Goal: Task Accomplishment & Management: Manage account settings

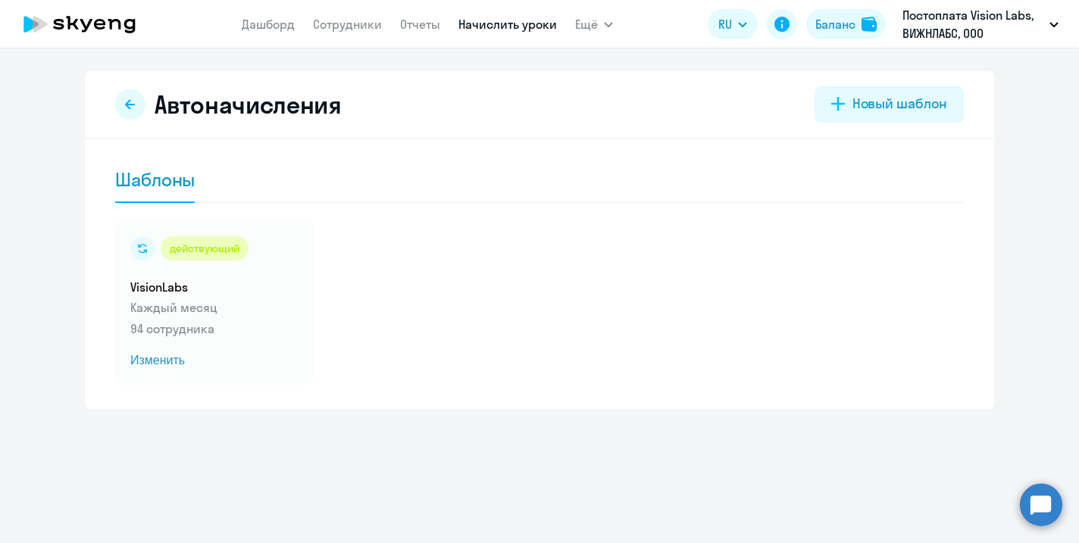
click at [1045, 502] on circle at bounding box center [1041, 504] width 42 height 42
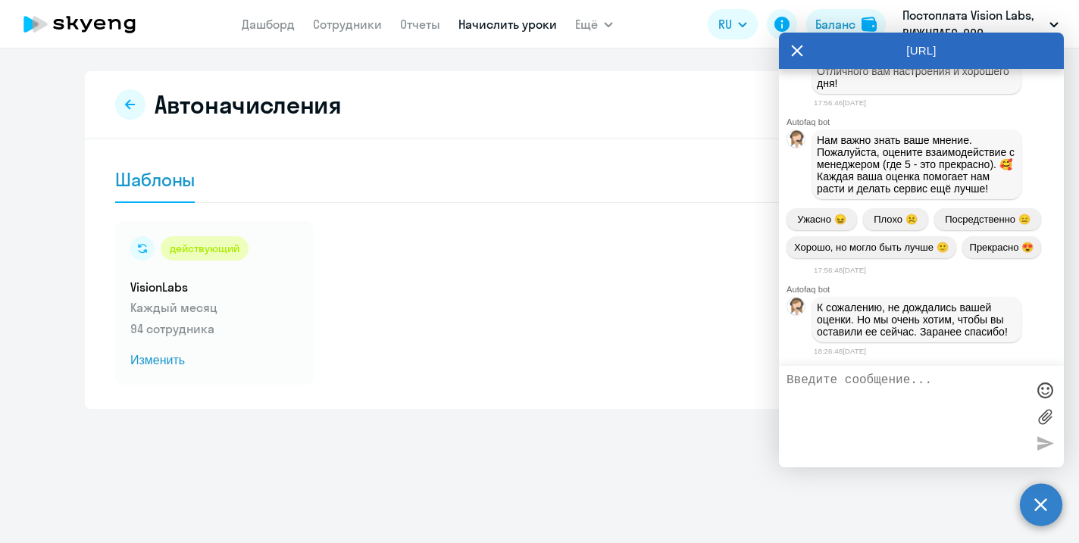
scroll to position [25441, 0]
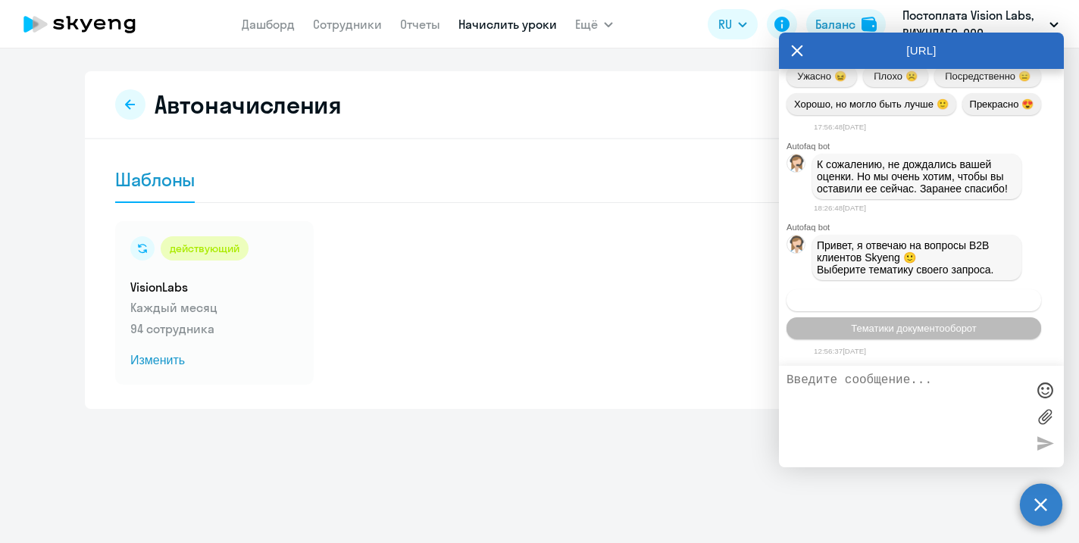
click at [880, 305] on button "Операционное сопровождение" at bounding box center [914, 300] width 255 height 22
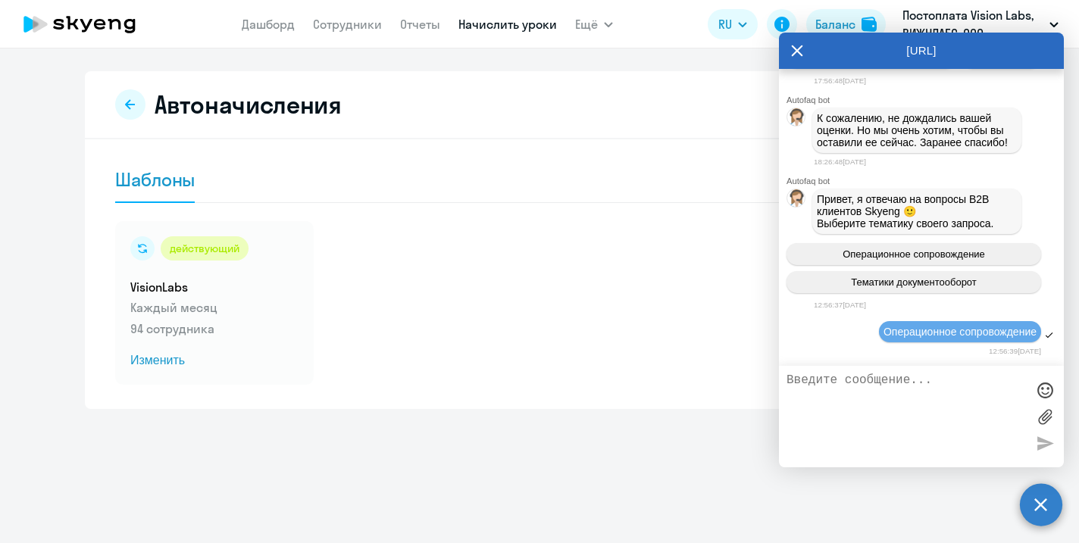
scroll to position [25583, 0]
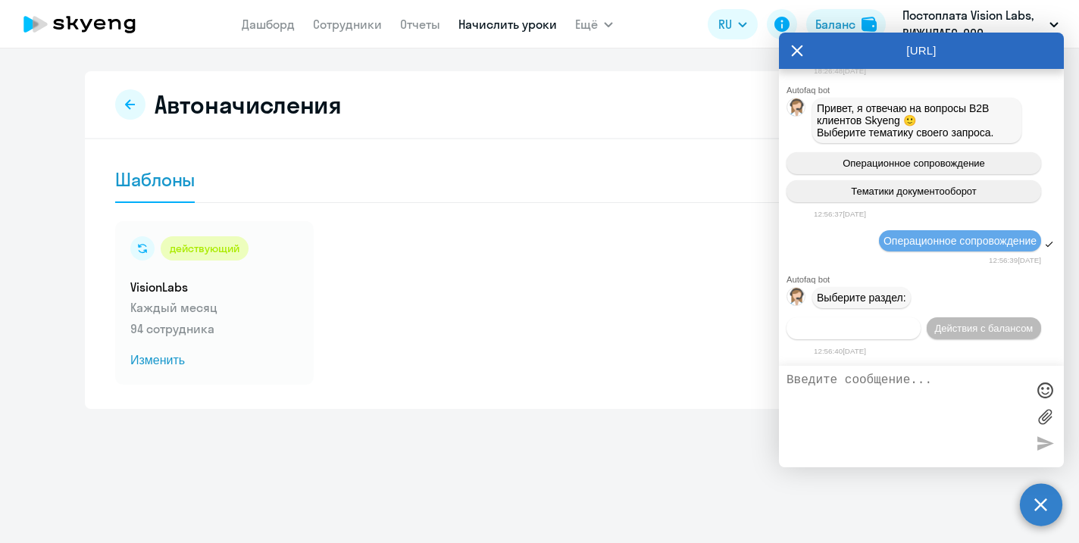
click at [896, 327] on span "Действия по сотрудникам" at bounding box center [853, 328] width 117 height 11
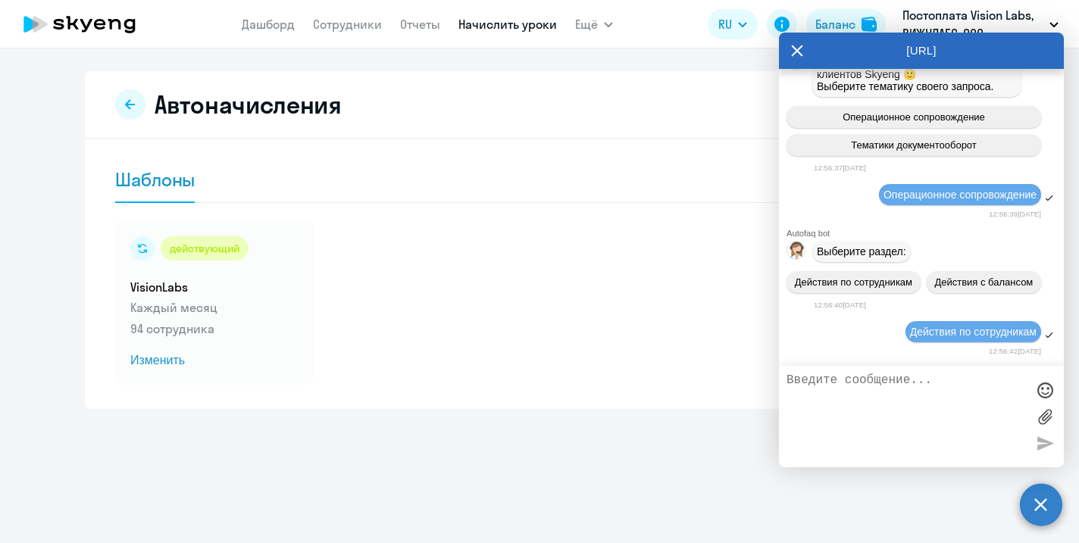
scroll to position [25785, 0]
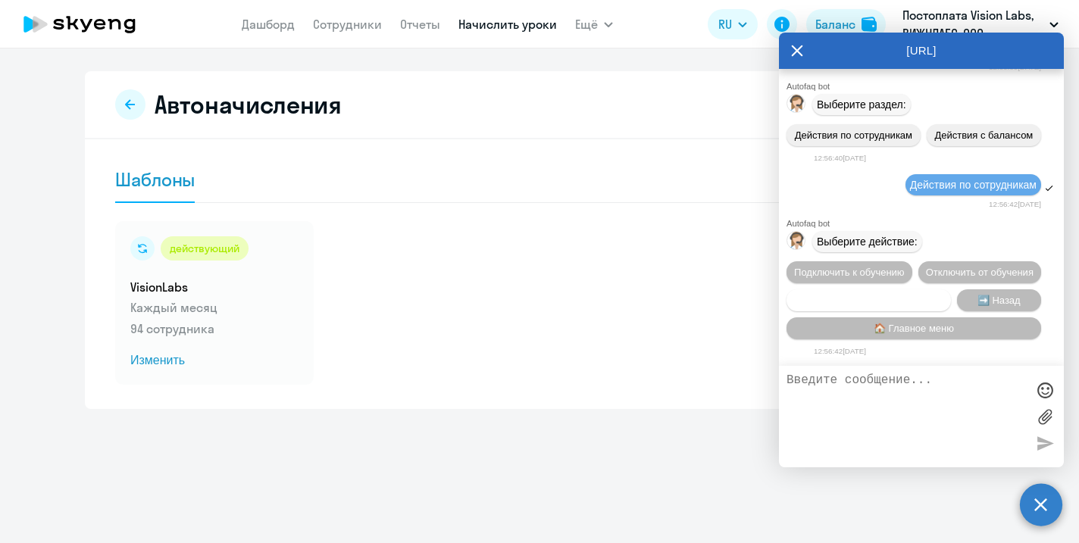
click at [898, 296] on span "Сотруднику нужна помощь" at bounding box center [868, 300] width 123 height 11
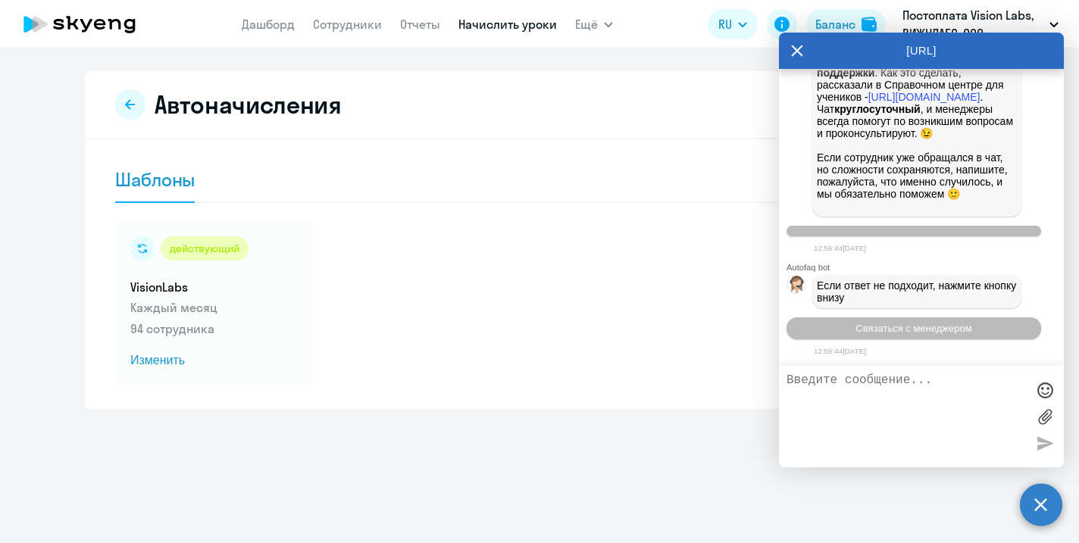
scroll to position [26320, 0]
click at [889, 329] on span "Связаться с менеджером" at bounding box center [913, 328] width 116 height 11
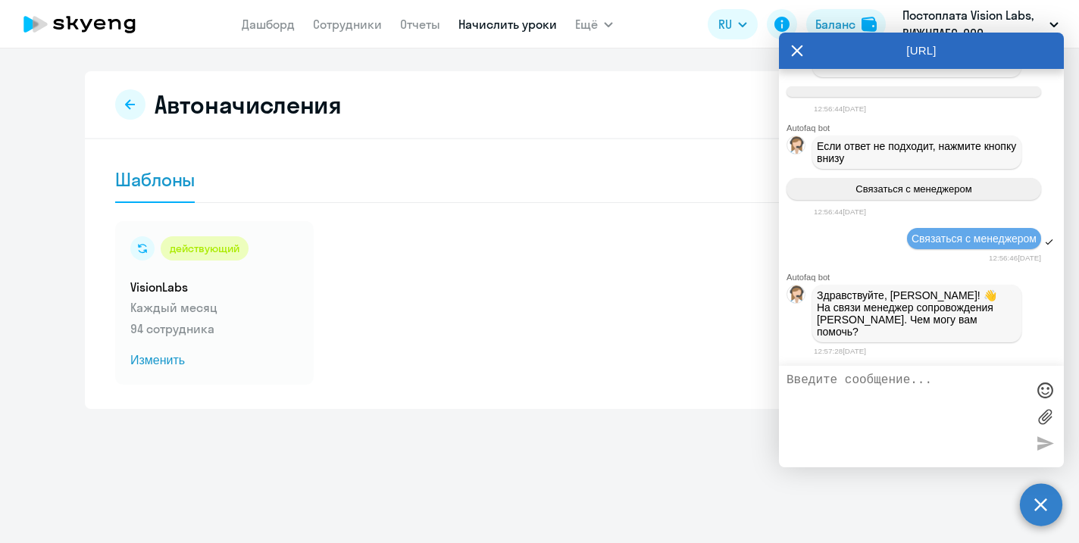
scroll to position [26454, 0]
click at [919, 376] on textarea at bounding box center [906, 417] width 239 height 86
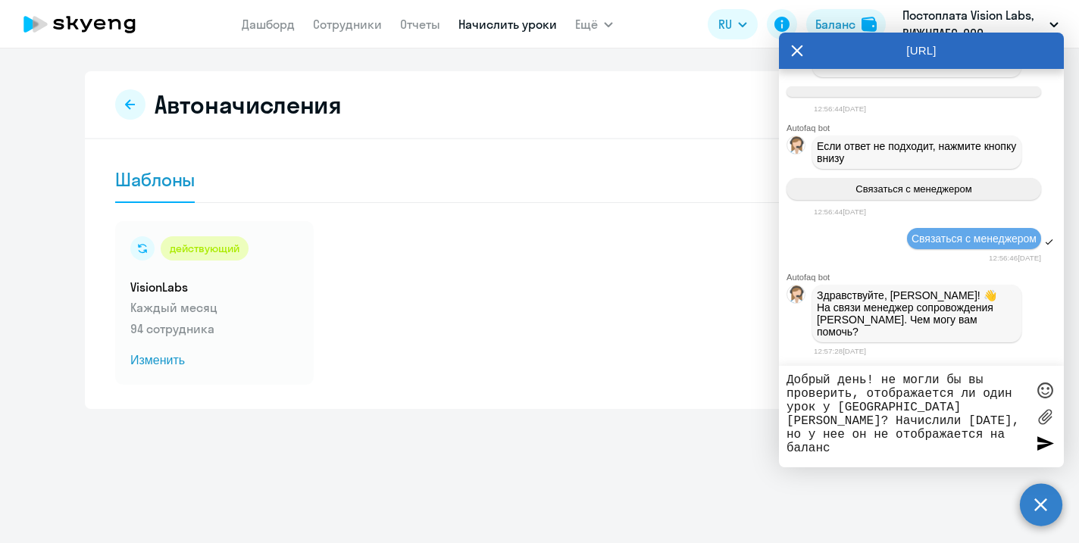
type textarea "Добрый день! не могли бы вы проверить, отображается ли один урок у [GEOGRAPHIC_…"
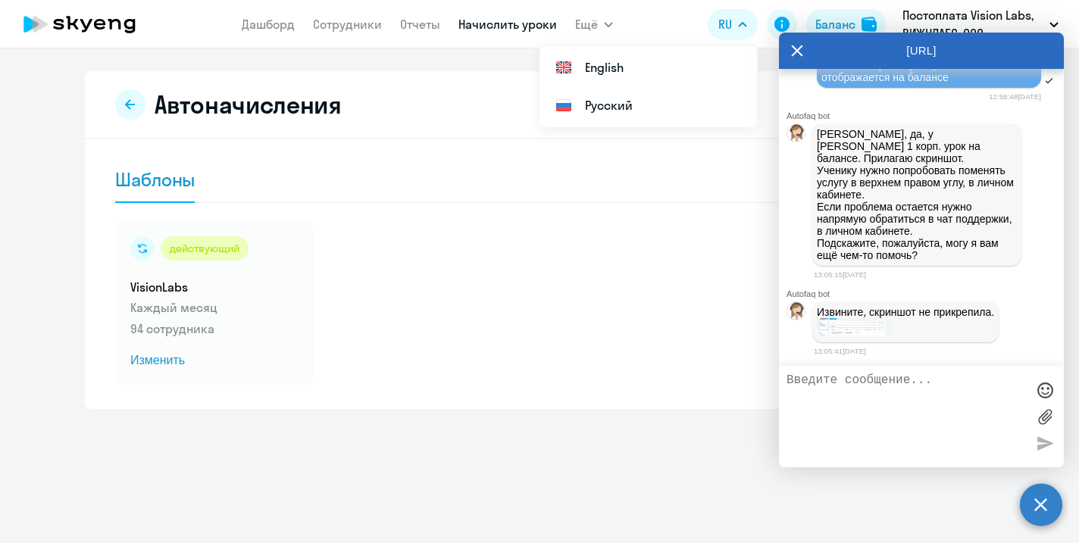
scroll to position [26795, 0]
click at [850, 331] on img at bounding box center [855, 326] width 76 height 17
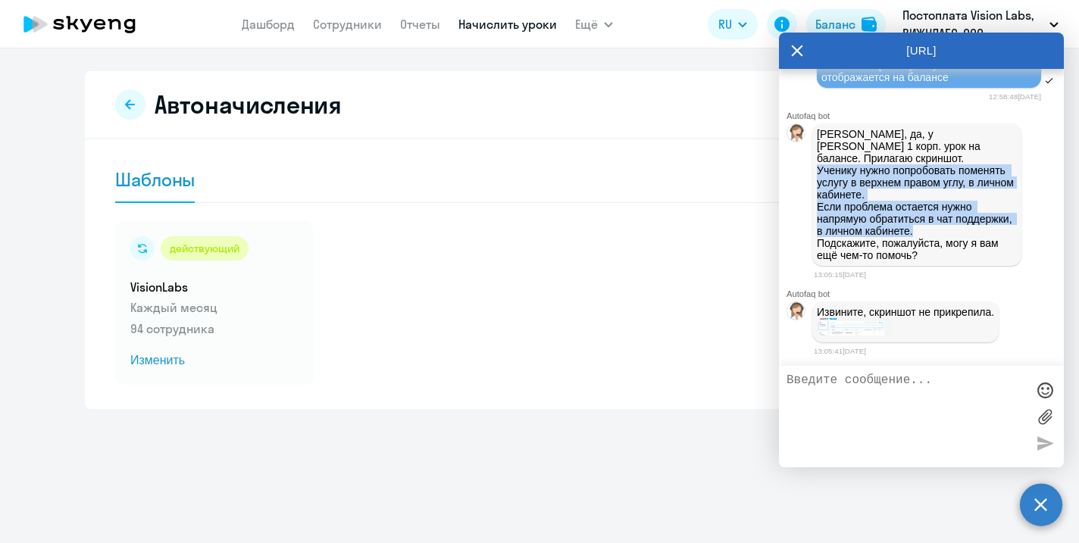
drag, startPoint x: 818, startPoint y: 160, endPoint x: 979, endPoint y: 224, distance: 173.5
click at [979, 224] on p "[PERSON_NAME], да, у [PERSON_NAME] 1 корп. урок на балансе. Прилагаю скриншот. …" at bounding box center [917, 194] width 200 height 133
copy p "Ученику нужно попробовать поменять услугу в верхнем правом углу, в личном кабин…"
click at [861, 318] on img at bounding box center [855, 326] width 76 height 17
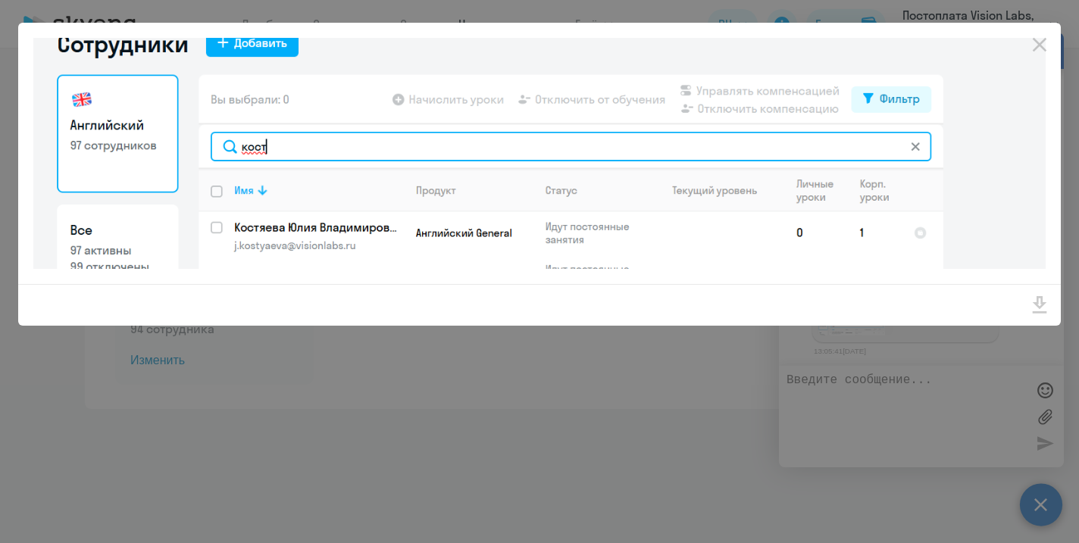
click at [603, 361] on div at bounding box center [539, 271] width 1079 height 543
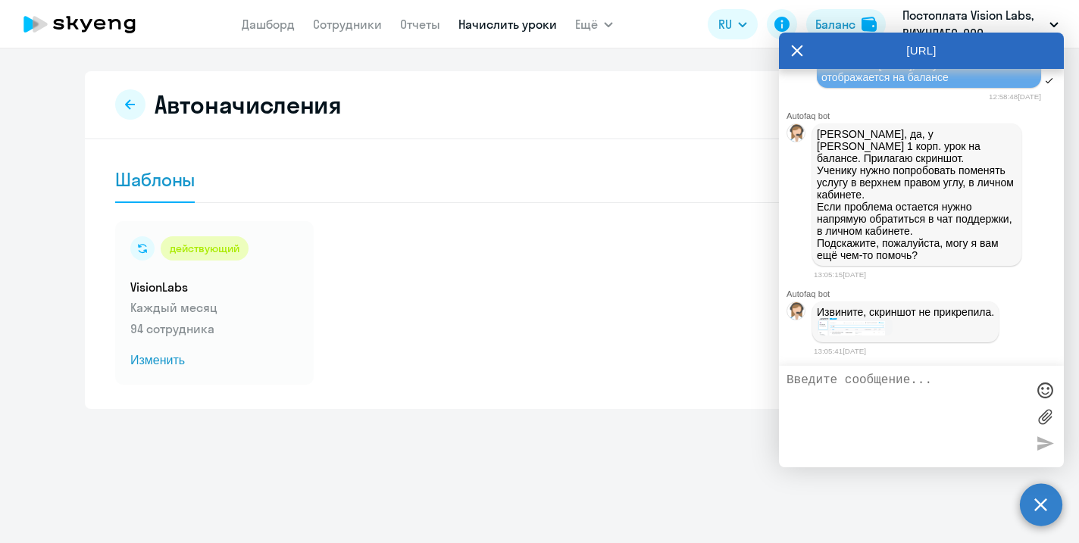
click at [518, 456] on div "Автоначисления Новый шаблон Шаблоны действующий VisionLabs Каждый месяц 94 сотр…" at bounding box center [539, 295] width 1079 height 495
click at [877, 404] on textarea at bounding box center [906, 417] width 239 height 86
type textarea "d"
type textarea "в поддержке отвечают, что у [PERSON_NAME] нет уроков"
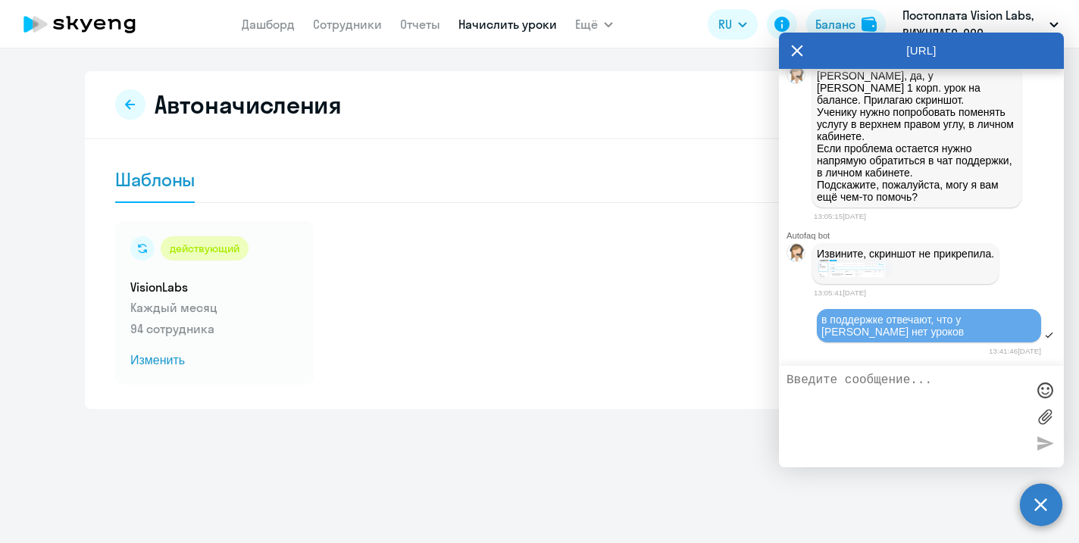
scroll to position [26856, 0]
click at [851, 271] on img at bounding box center [855, 268] width 76 height 17
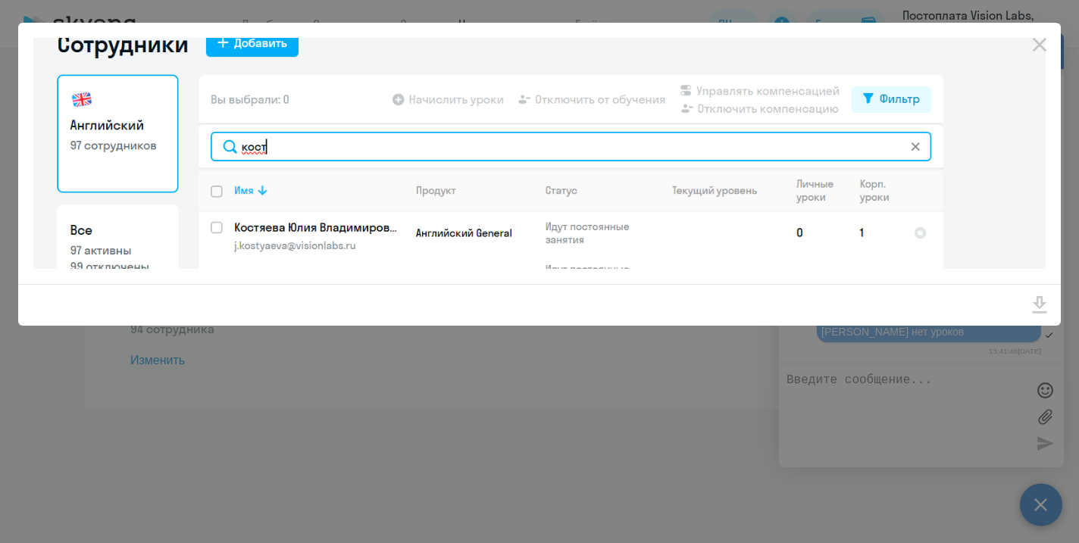
click at [671, 363] on div at bounding box center [539, 271] width 1079 height 543
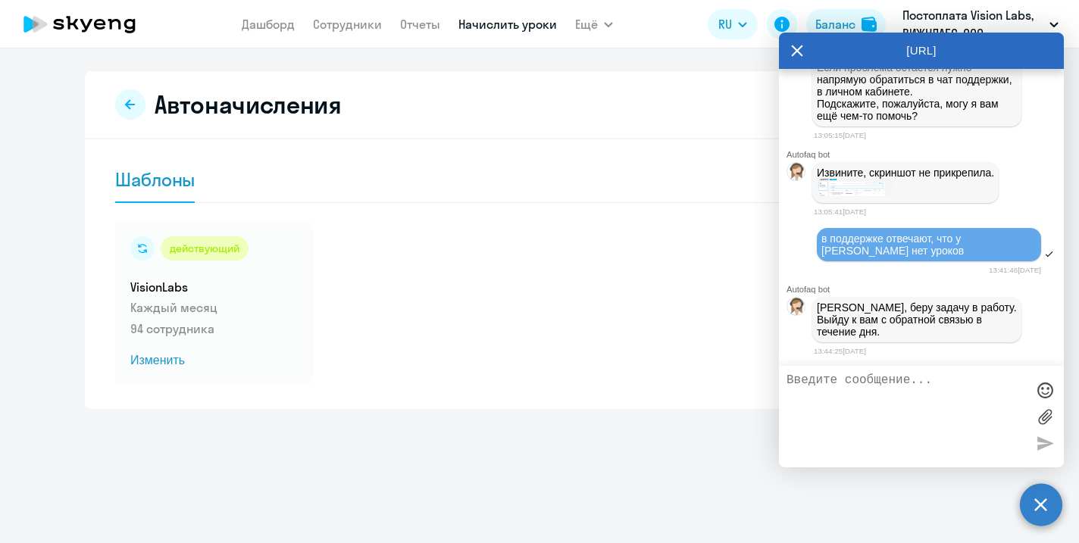
scroll to position [26942, 0]
click at [902, 378] on textarea at bounding box center [906, 417] width 239 height 86
click at [796, 47] on icon at bounding box center [797, 51] width 12 height 36
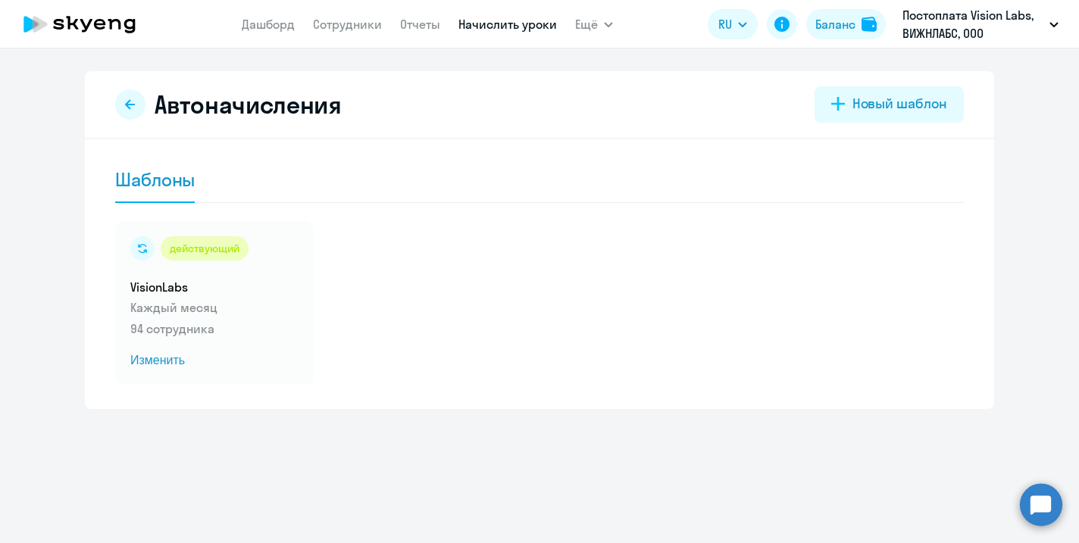
click at [1048, 504] on circle at bounding box center [1041, 504] width 42 height 42
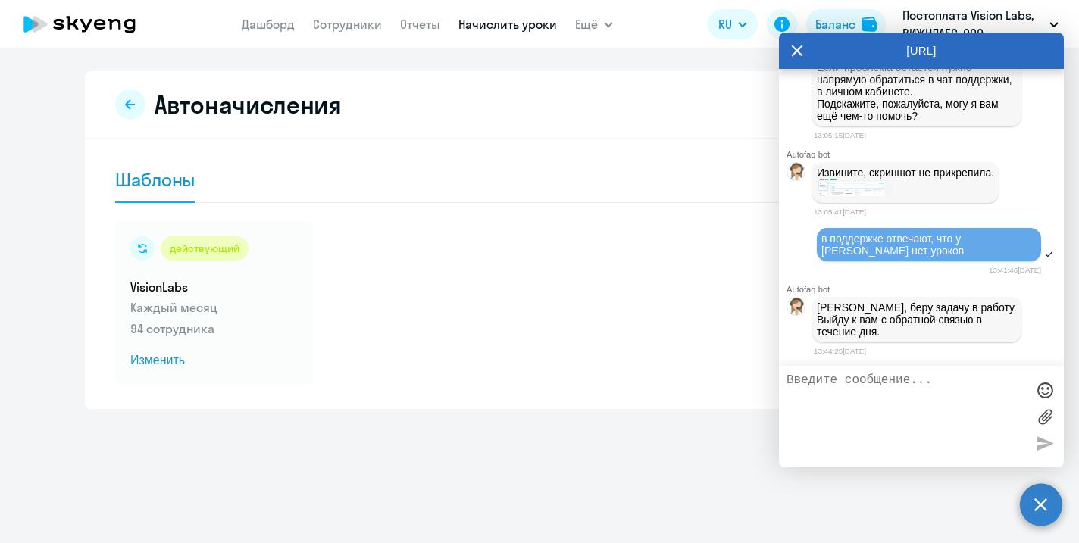
scroll to position [26941, 0]
click at [339, 25] on link "Сотрудники" at bounding box center [347, 24] width 69 height 15
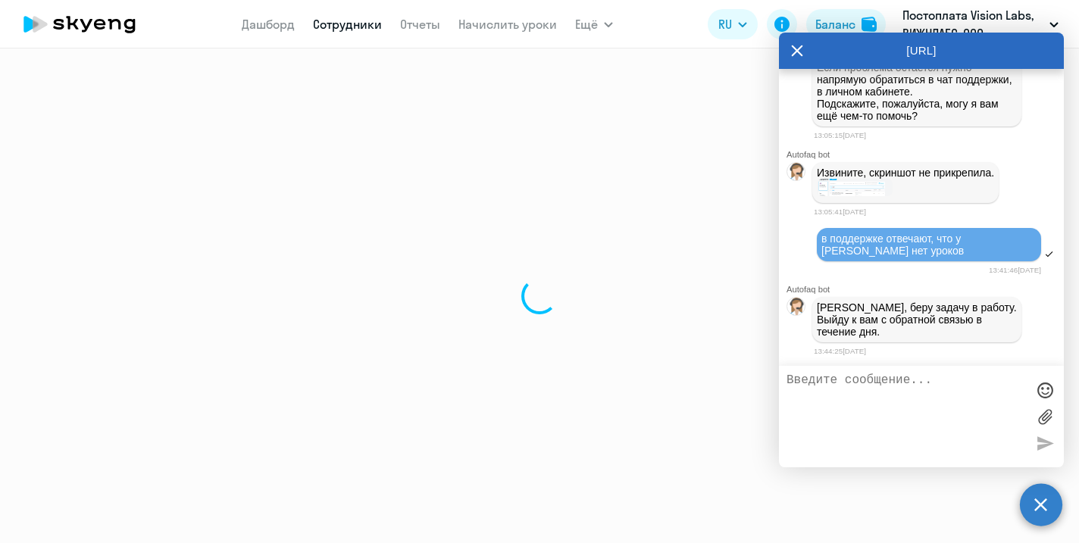
select select "30"
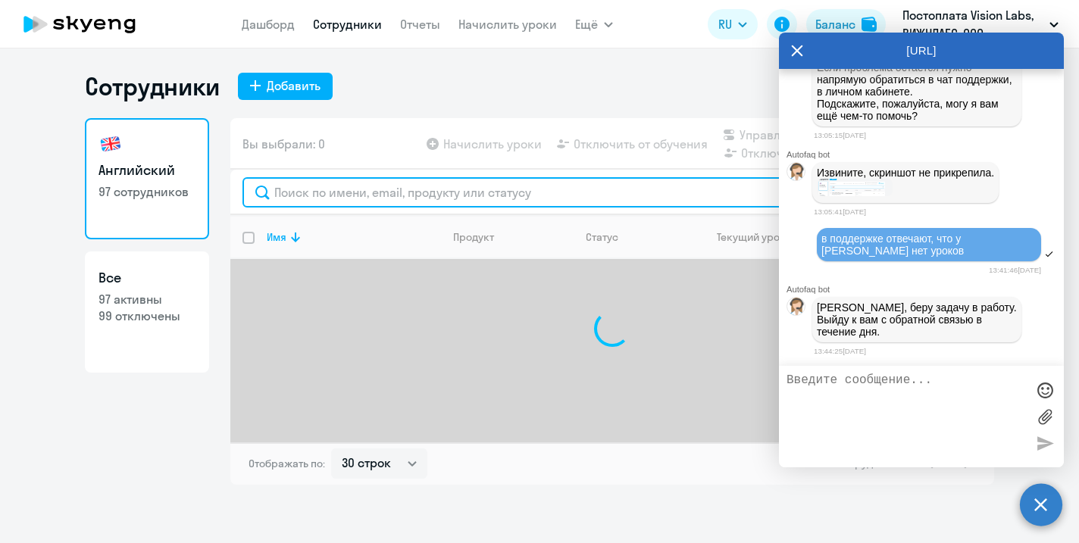
click at [317, 188] on input "text" at bounding box center [612, 192] width 740 height 30
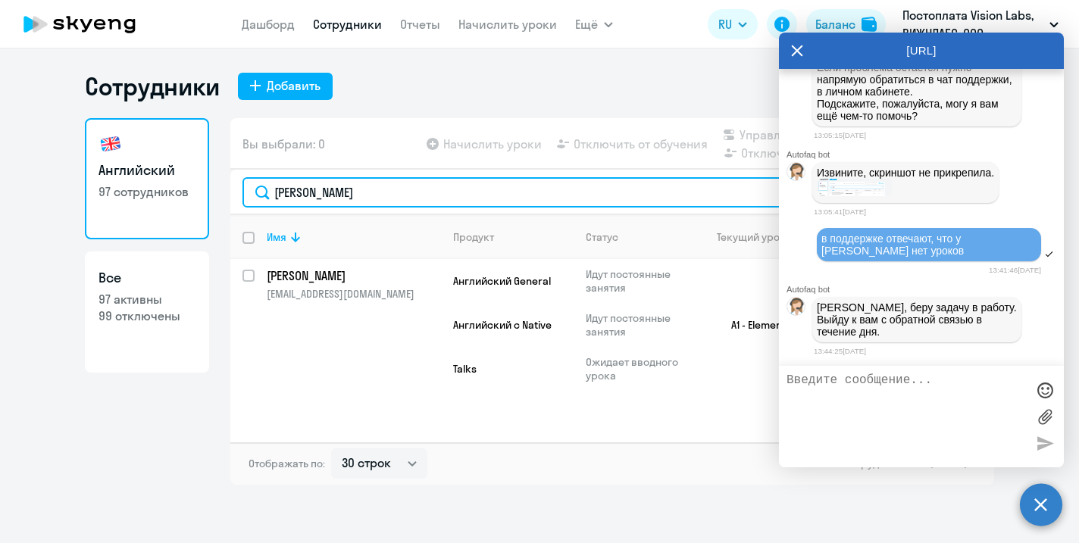
type input "[PERSON_NAME]"
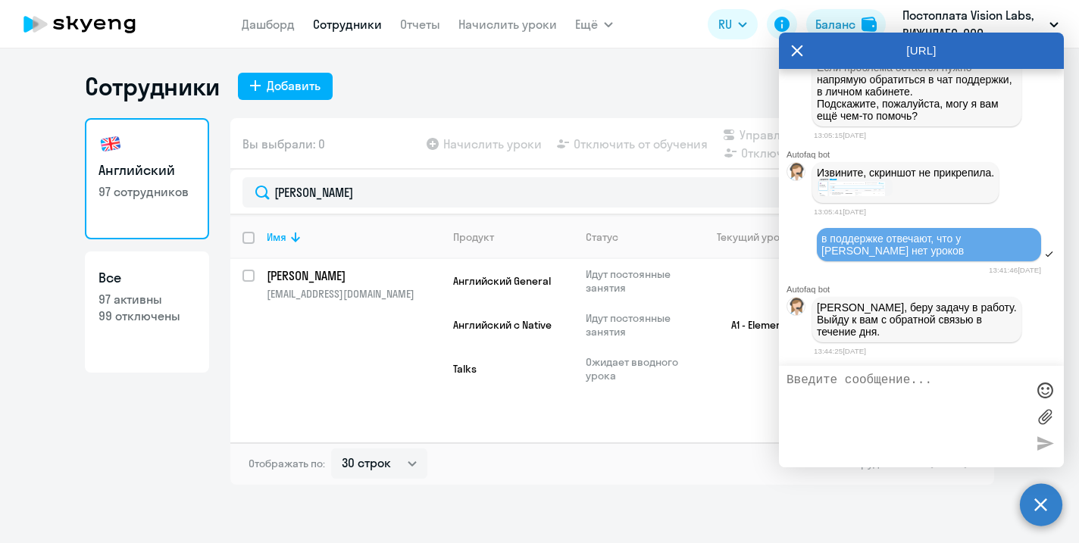
click at [798, 48] on icon at bounding box center [797, 51] width 12 height 36
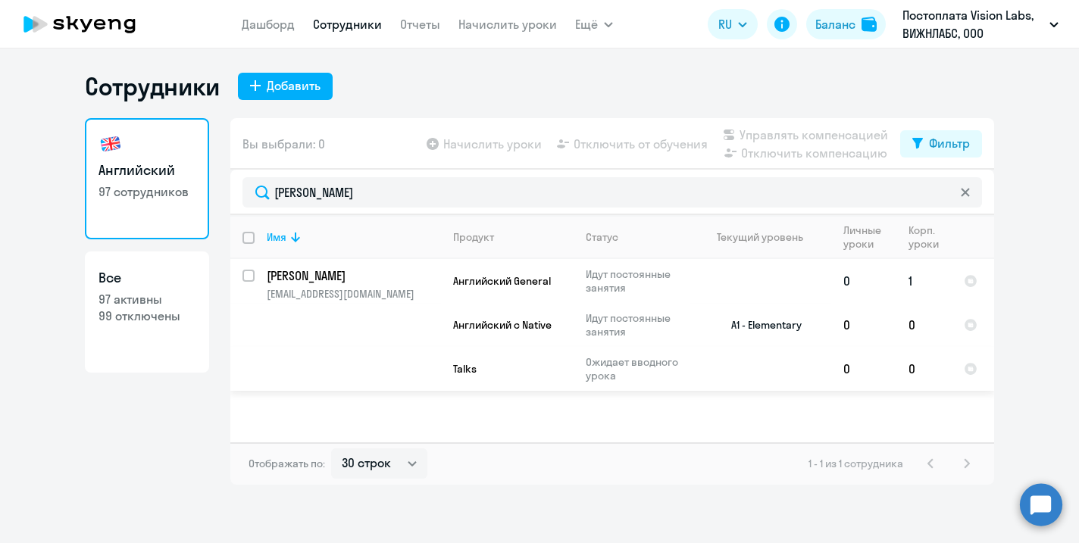
click at [400, 277] on p "[PERSON_NAME]" at bounding box center [352, 275] width 171 height 17
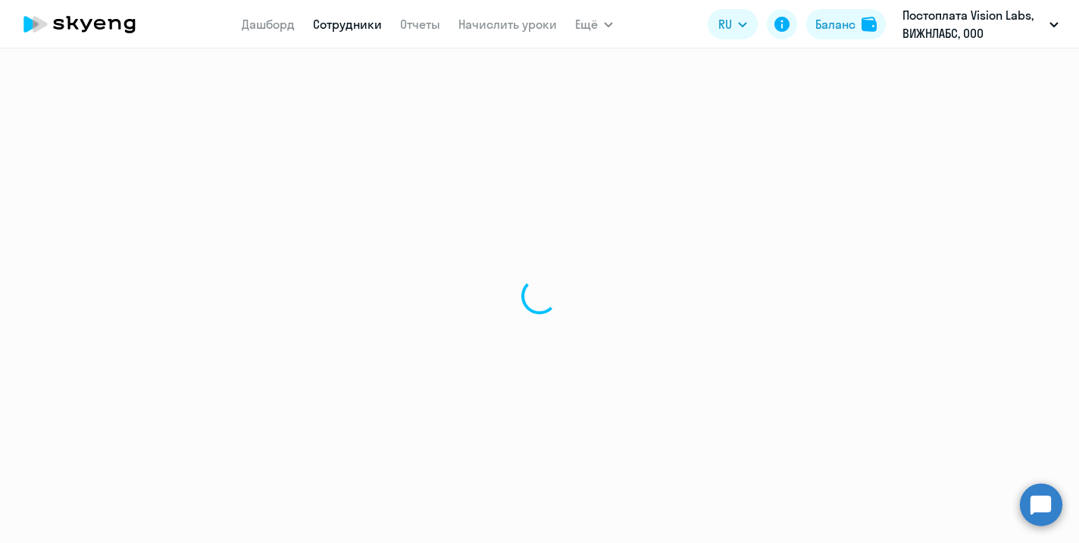
select select "english"
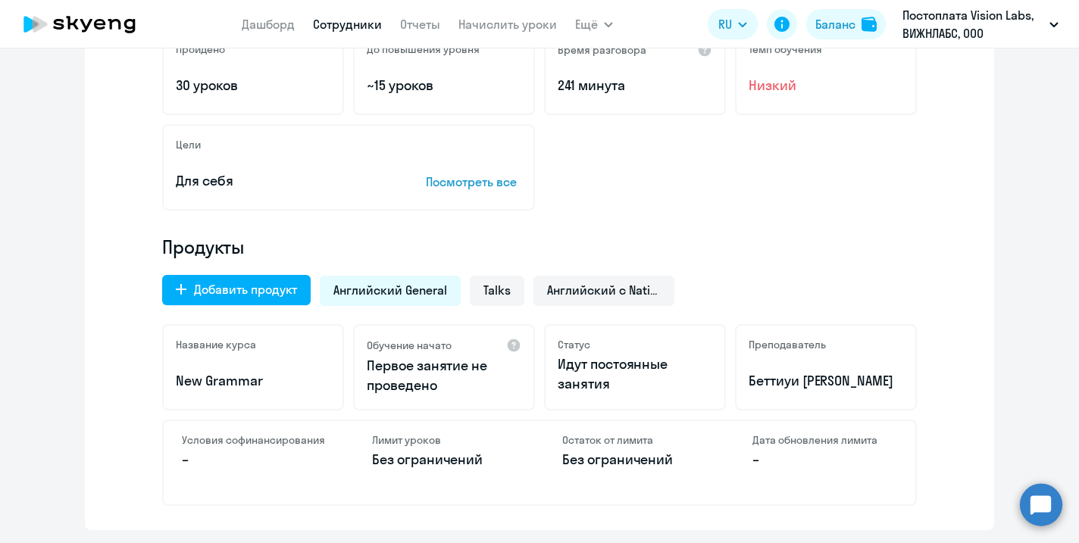
scroll to position [356, 0]
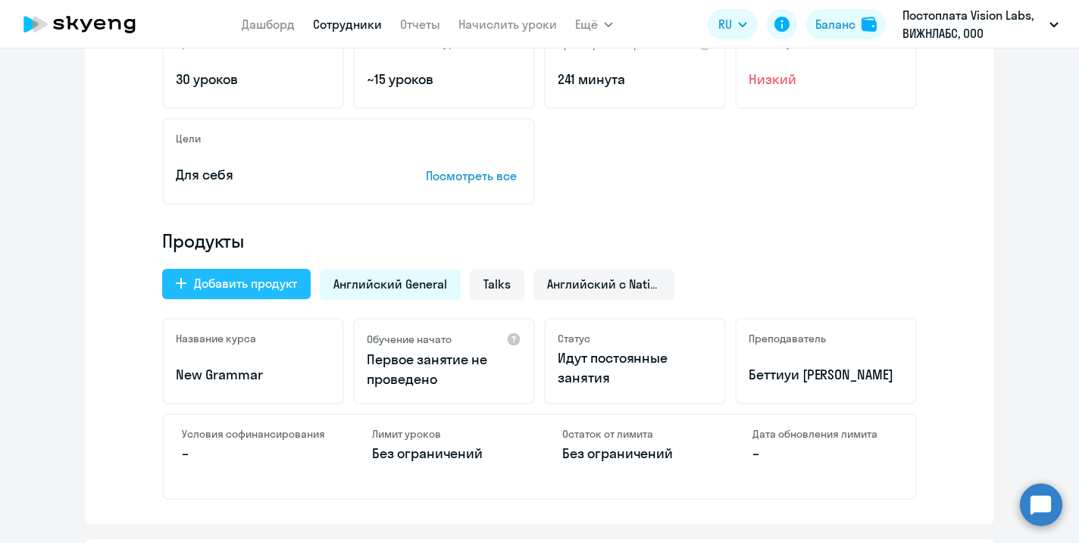
click at [289, 280] on div "Добавить продукт" at bounding box center [245, 283] width 103 height 18
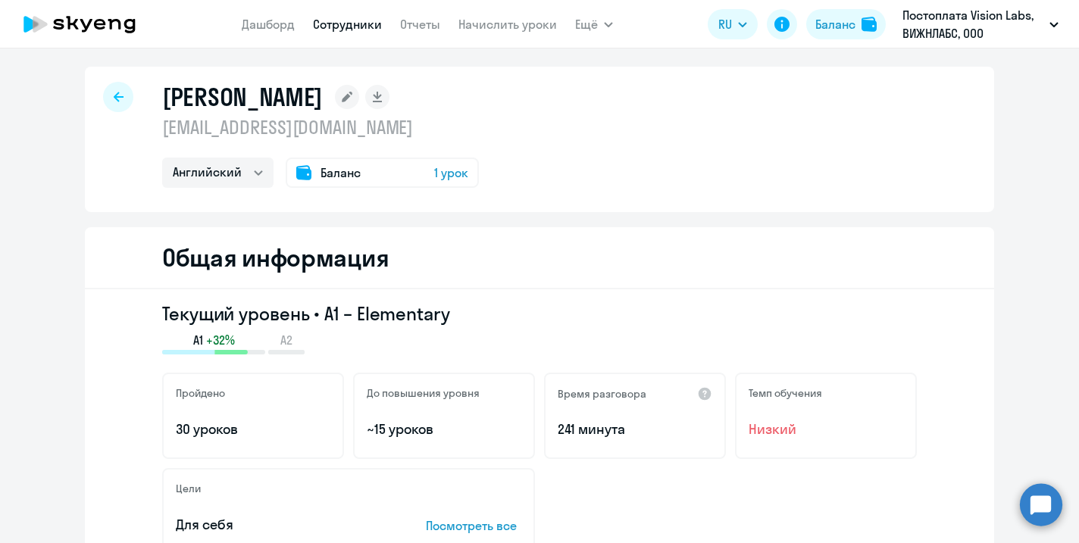
select select "english_adult_not_native_speaker_premium"
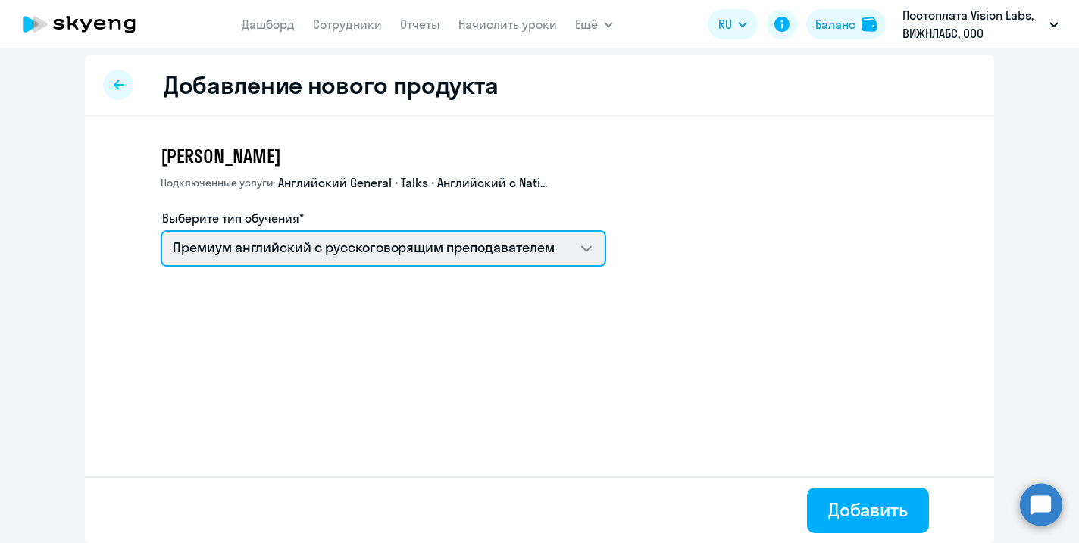
click at [589, 255] on select "Премиум английский с русскоговорящим преподавателем" at bounding box center [384, 248] width 446 height 36
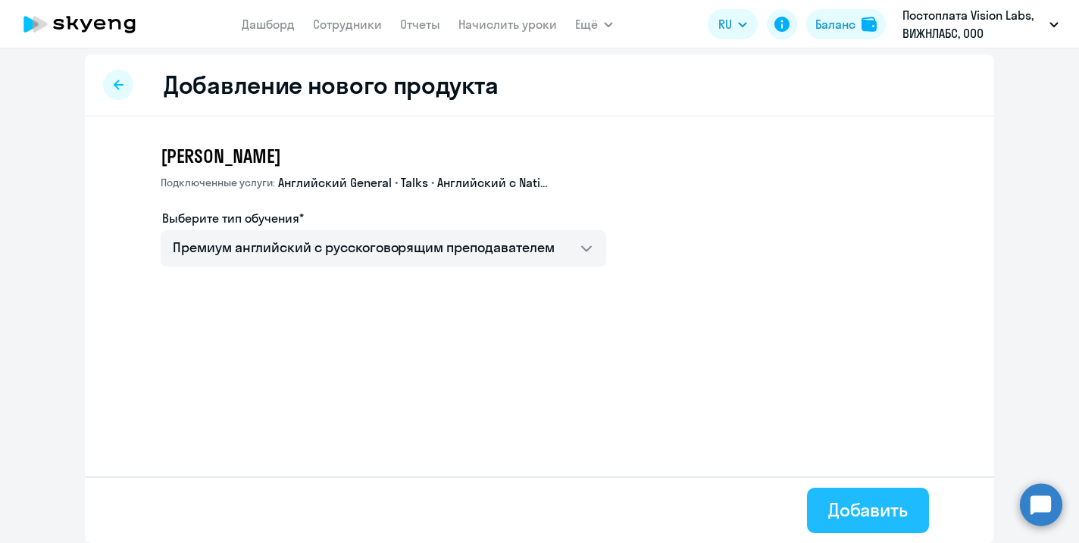
click at [830, 508] on div "Добавить" at bounding box center [868, 510] width 80 height 24
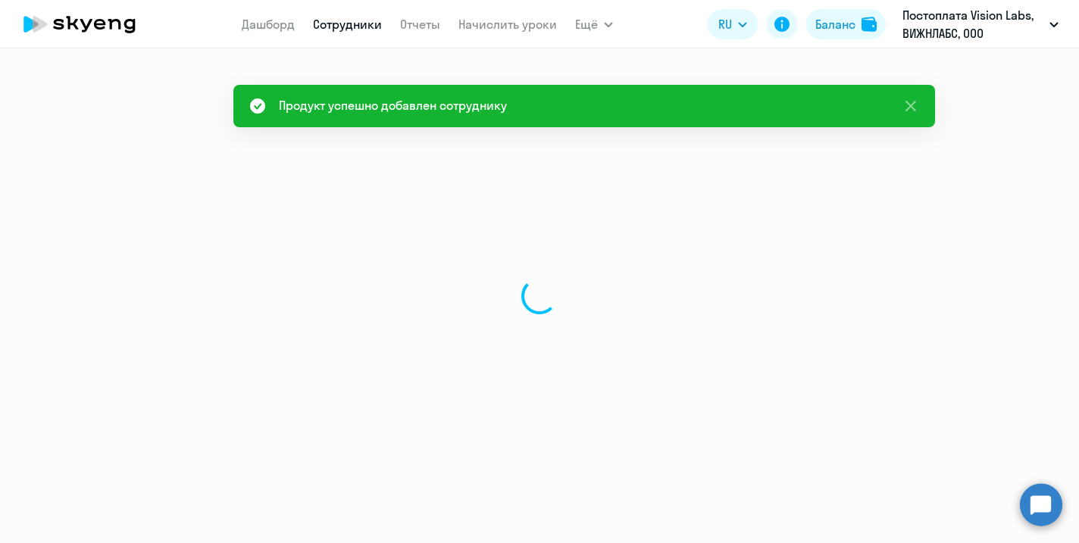
select select "english"
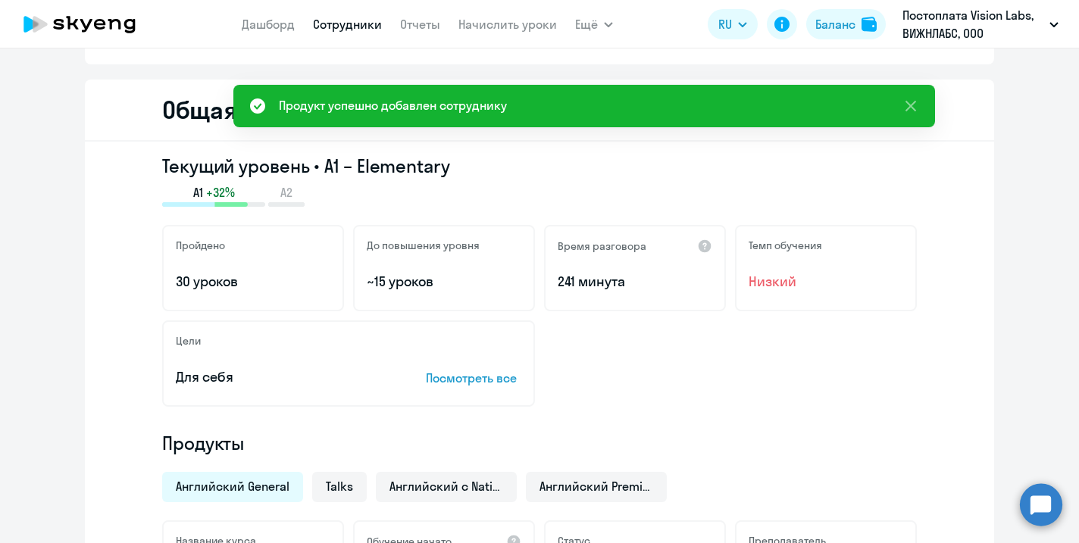
scroll to position [208, 0]
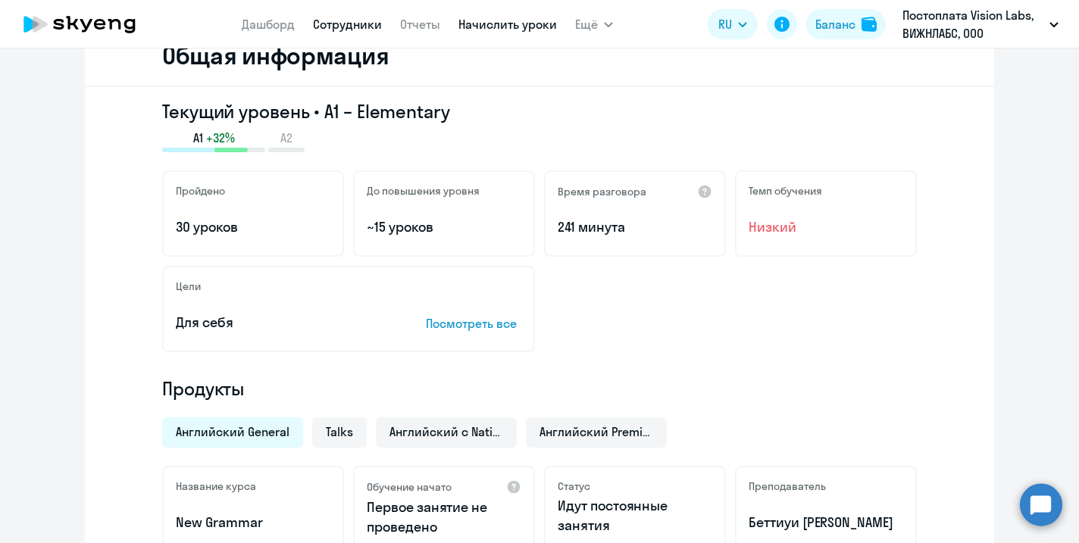
click at [496, 29] on link "Начислить уроки" at bounding box center [507, 24] width 99 height 15
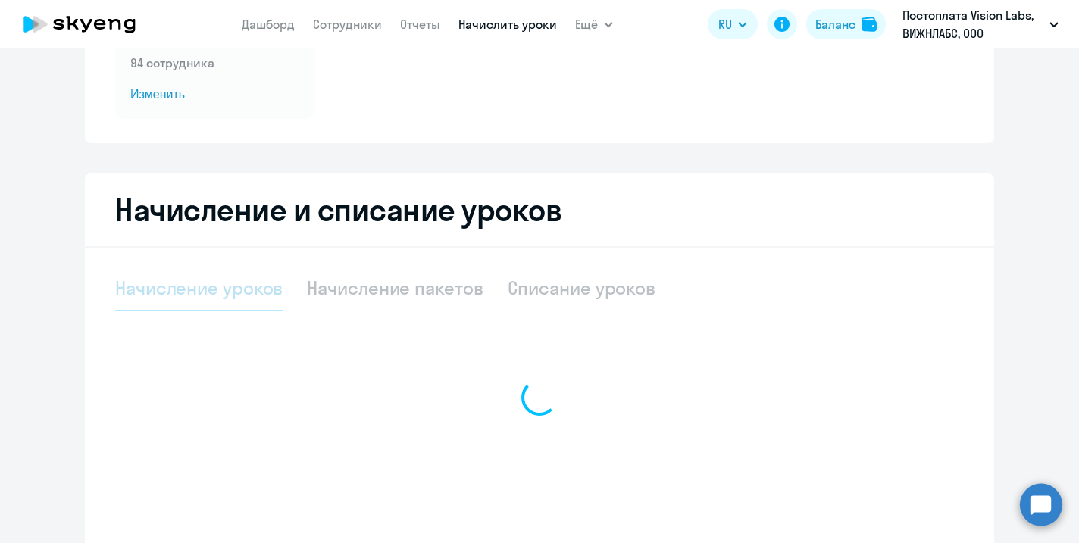
select select "10"
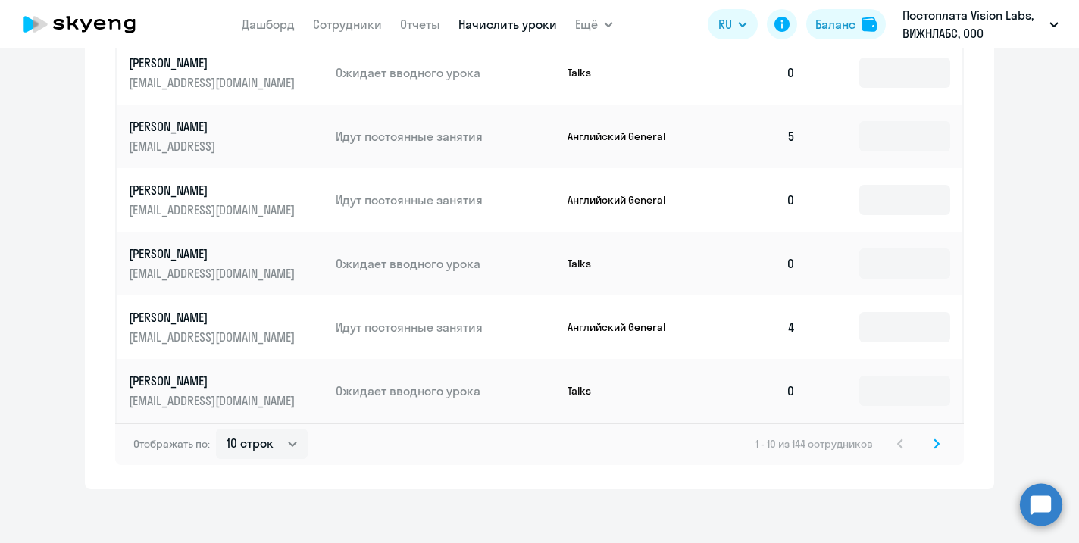
scroll to position [948, 0]
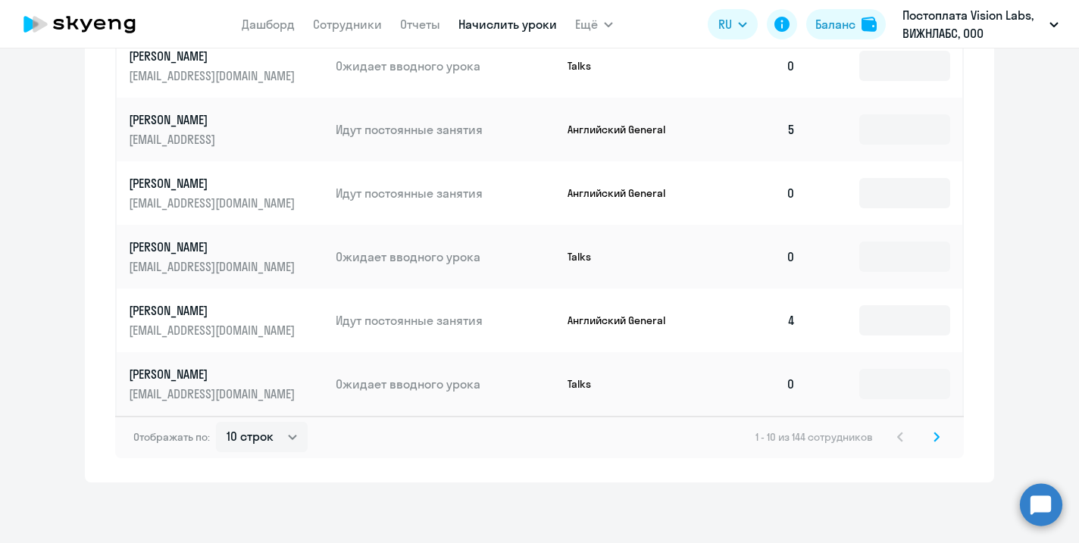
click at [941, 439] on svg-icon at bounding box center [936, 437] width 18 height 18
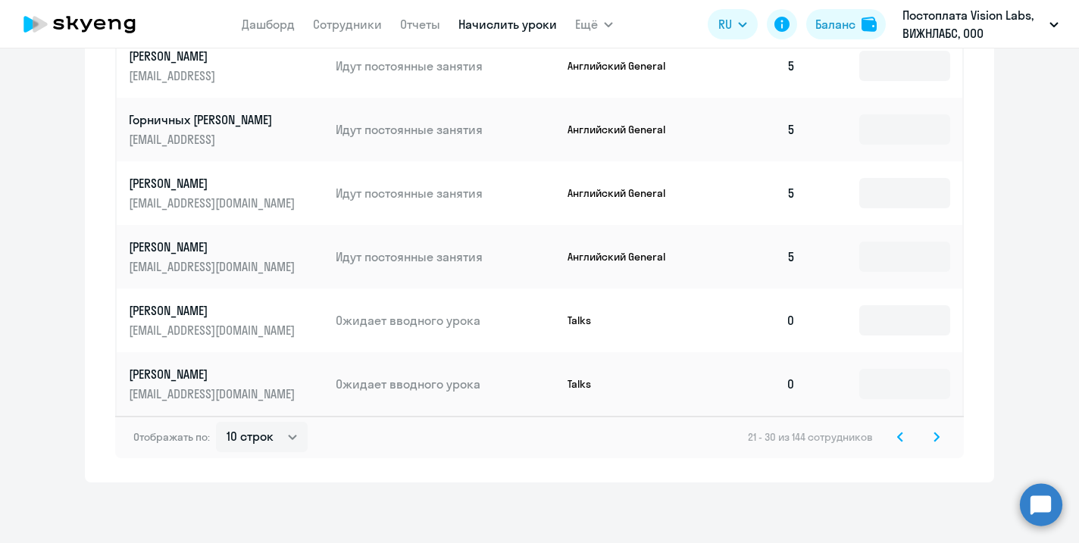
click at [941, 439] on svg-icon at bounding box center [936, 437] width 18 height 18
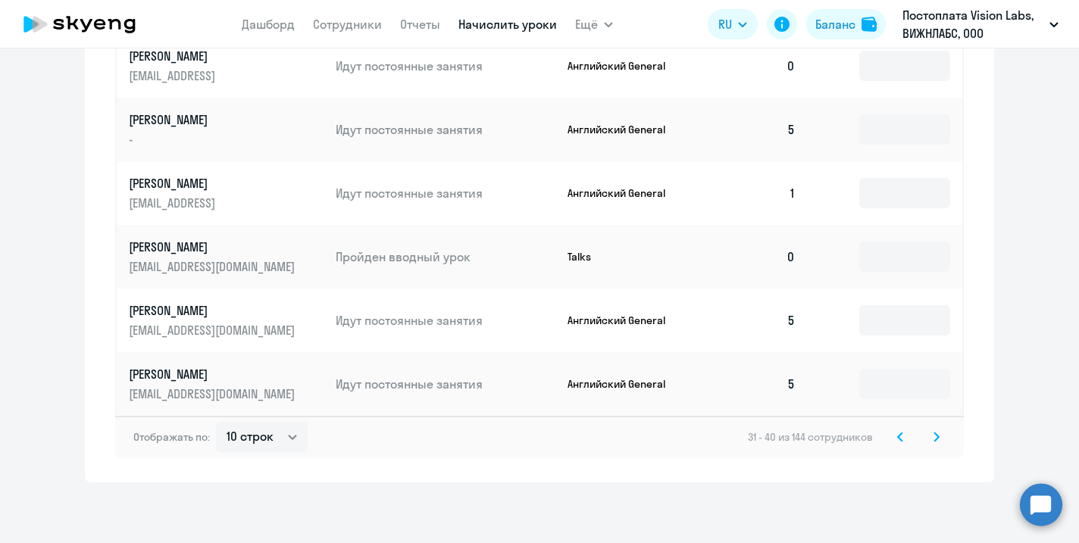
click at [941, 439] on svg-icon at bounding box center [936, 437] width 18 height 18
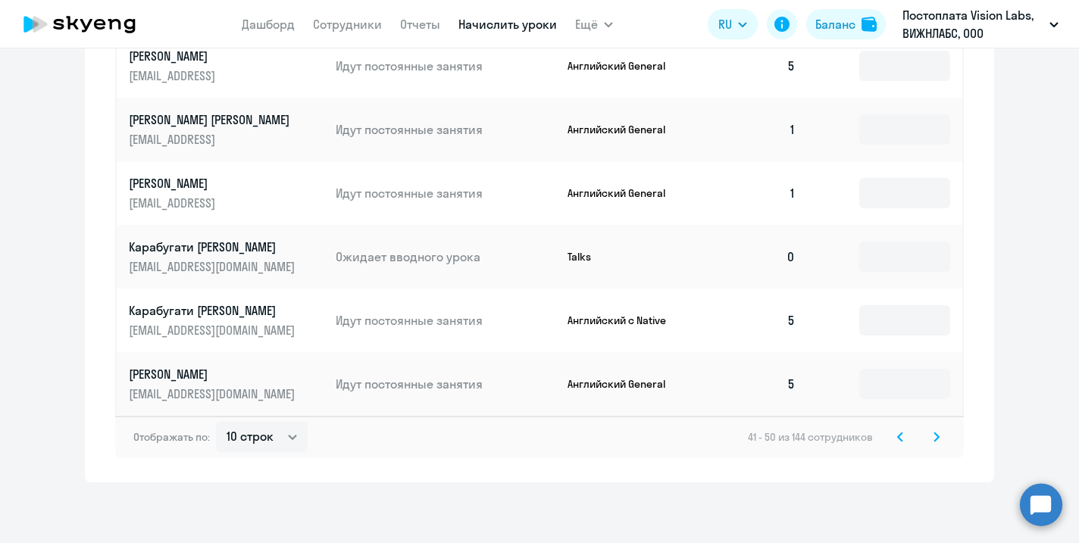
click at [932, 446] on svg-icon at bounding box center [936, 437] width 18 height 18
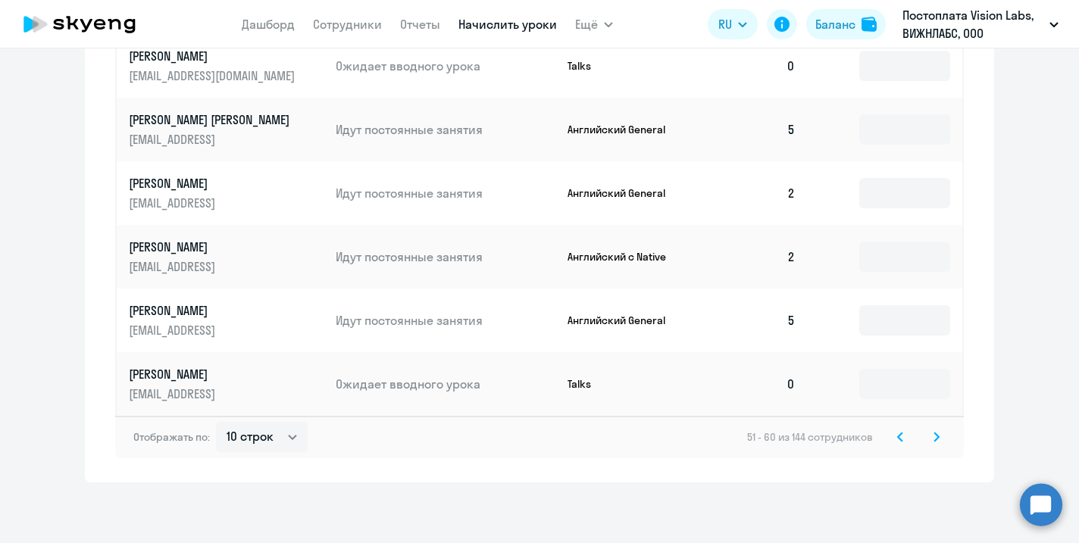
click at [937, 439] on icon at bounding box center [936, 437] width 5 height 8
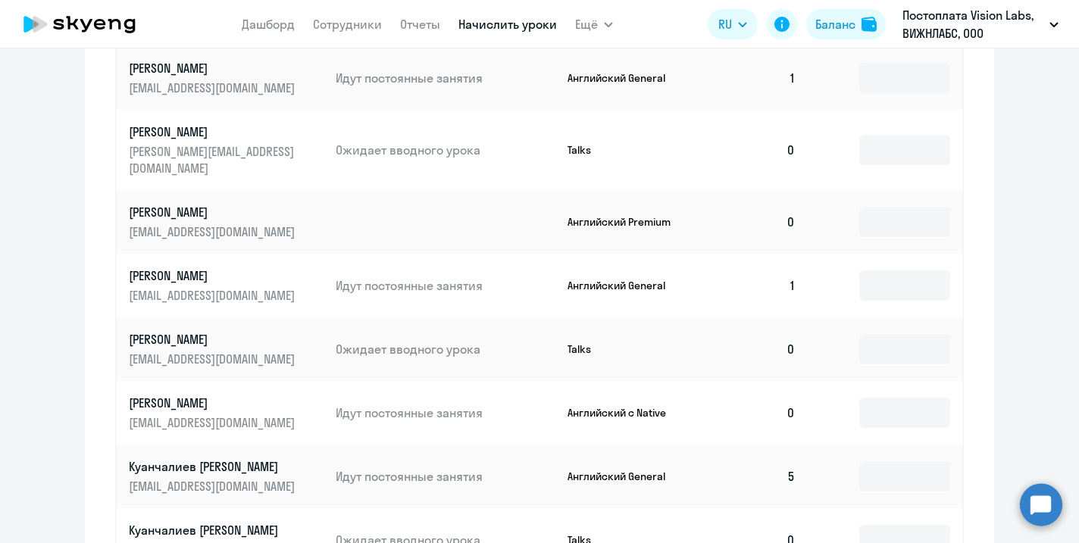
scroll to position [743, 0]
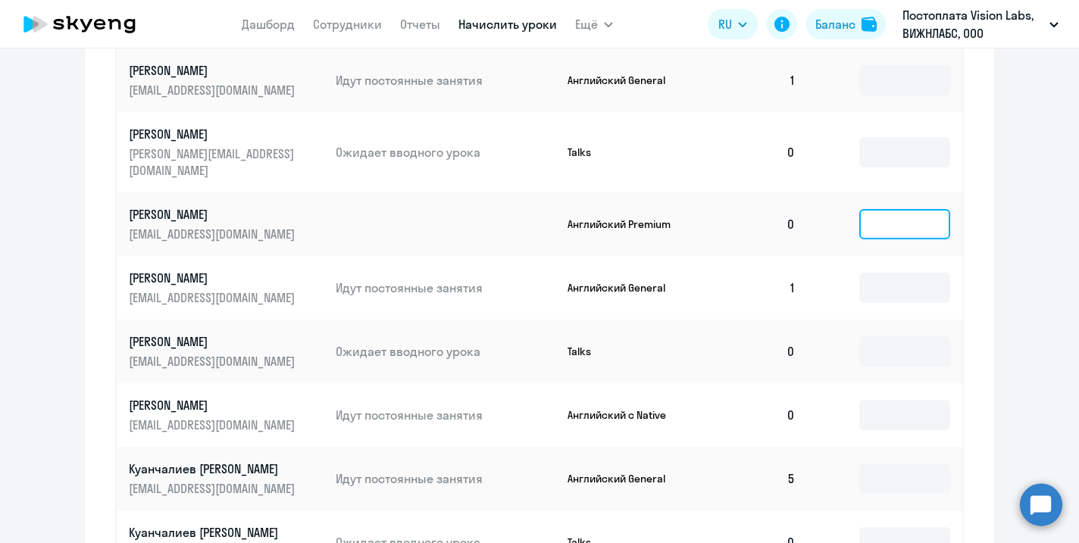
click at [899, 209] on input at bounding box center [904, 224] width 91 height 30
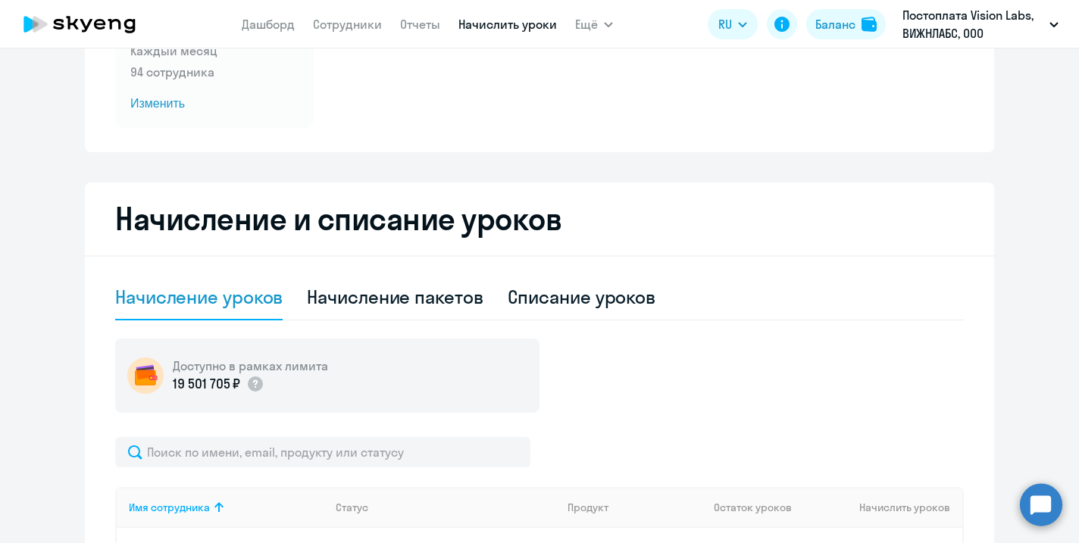
scroll to position [186, 0]
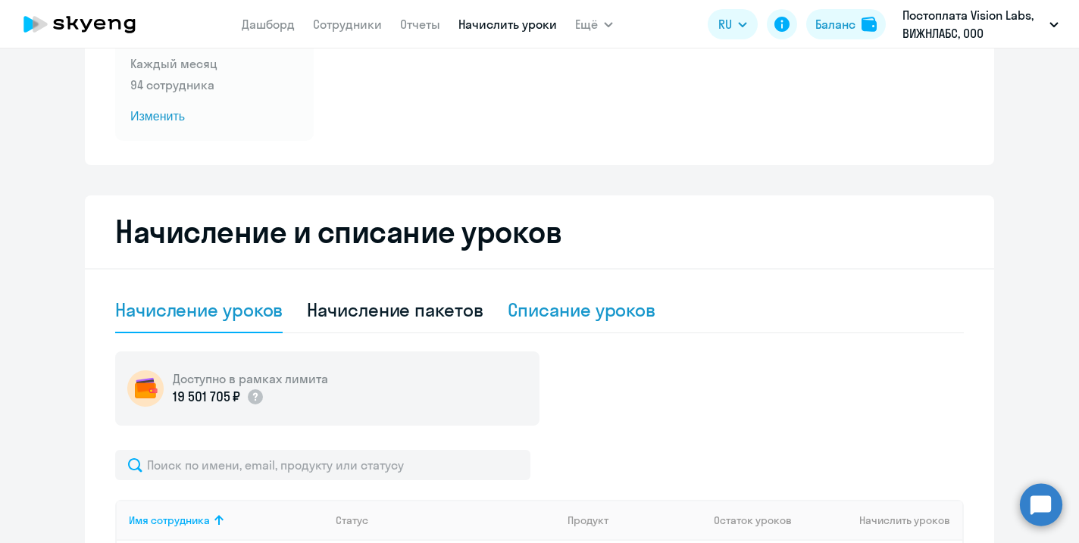
click at [603, 317] on div "Списание уроков" at bounding box center [582, 310] width 149 height 24
select select "10"
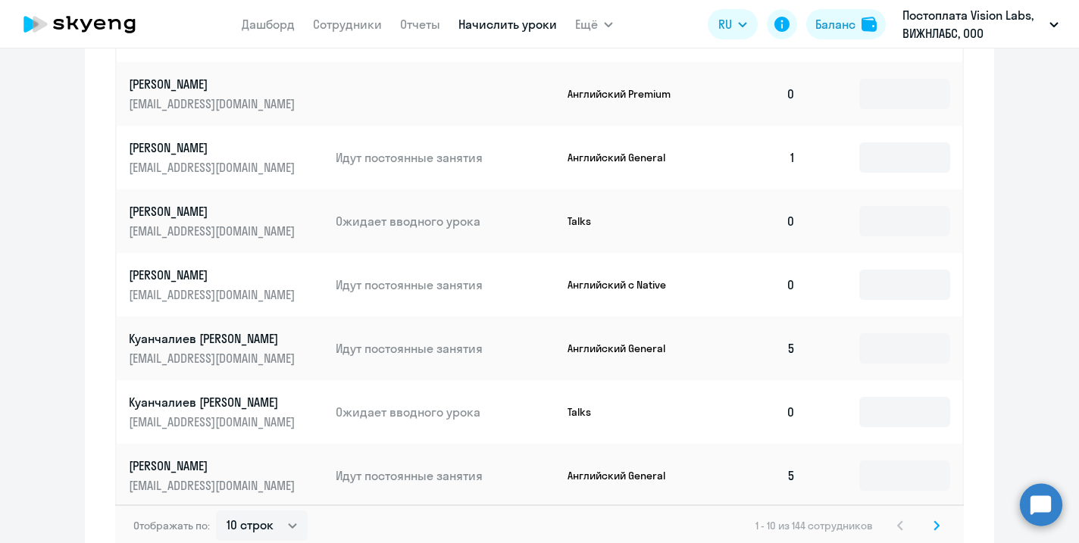
scroll to position [771, 0]
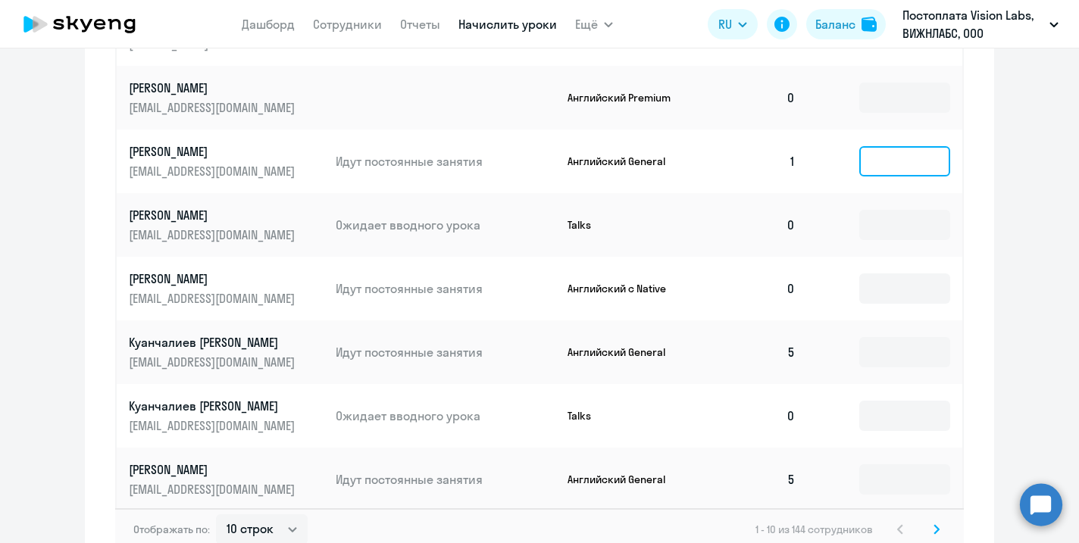
click at [891, 146] on input at bounding box center [904, 161] width 91 height 30
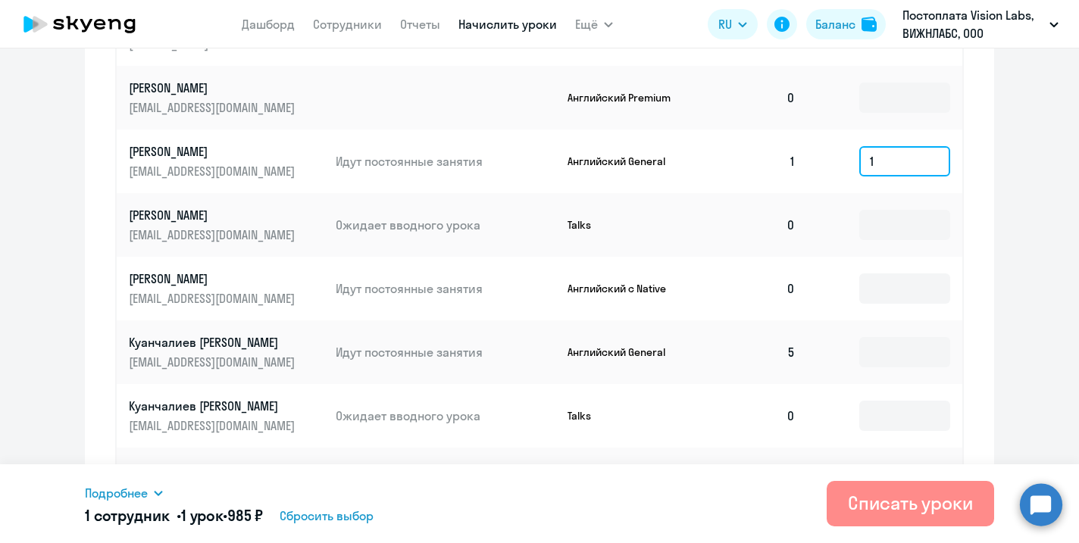
type input "1"
click at [874, 506] on div "Списать уроки" at bounding box center [910, 503] width 125 height 24
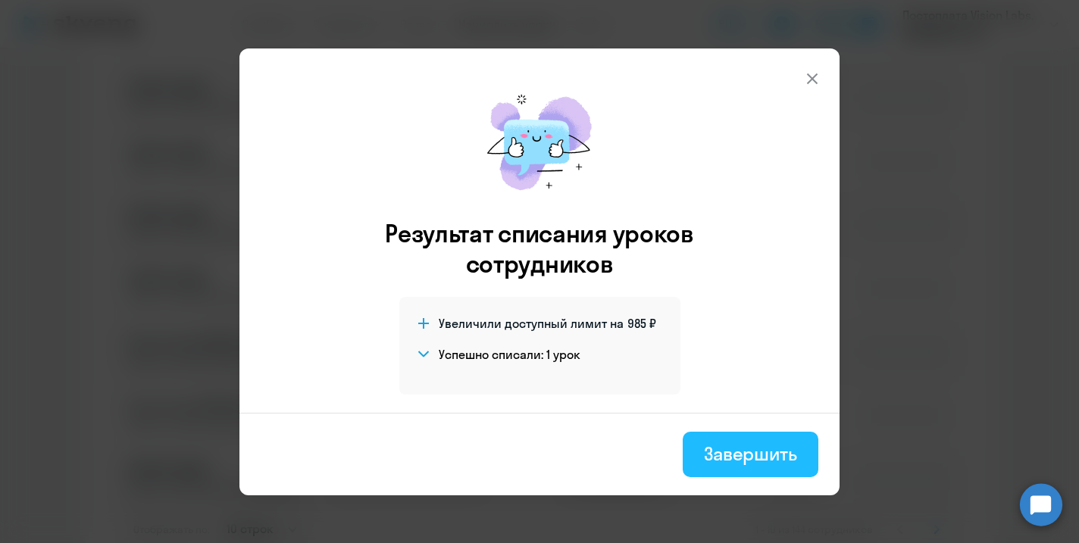
click at [734, 445] on div "Завершить" at bounding box center [750, 454] width 93 height 24
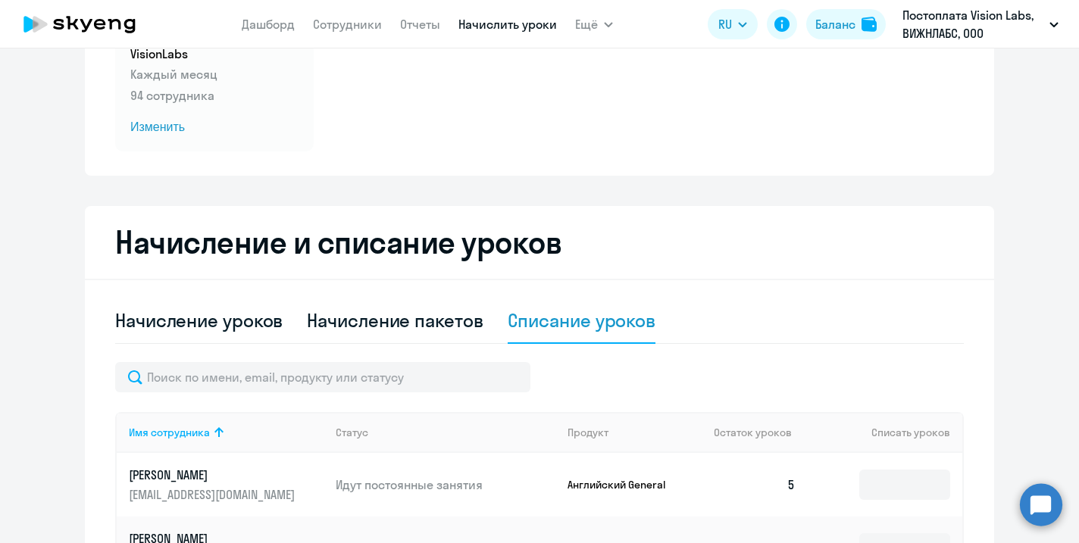
scroll to position [251, 0]
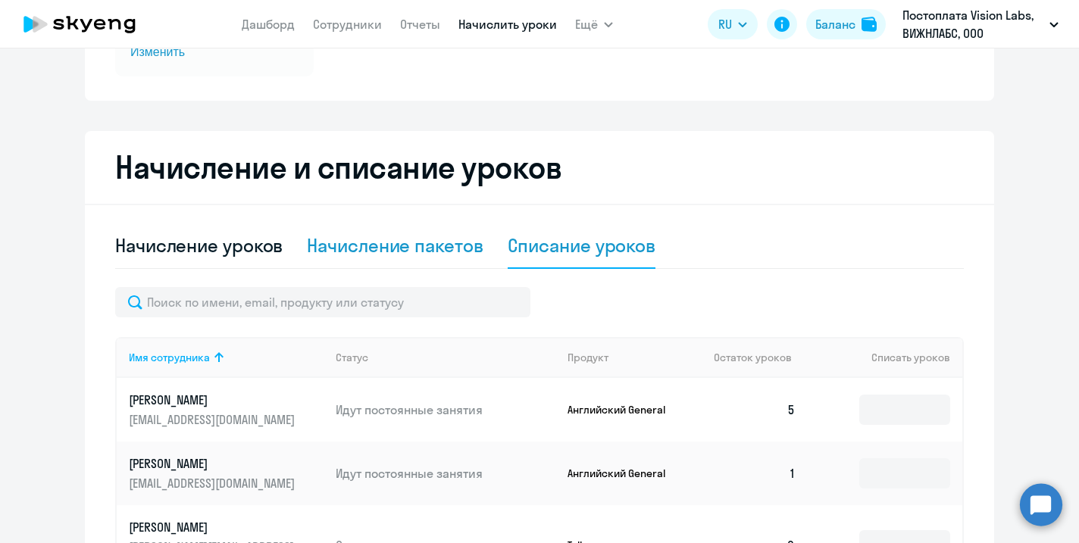
click at [428, 246] on div "Начисление пакетов" at bounding box center [395, 245] width 176 height 24
select select "10"
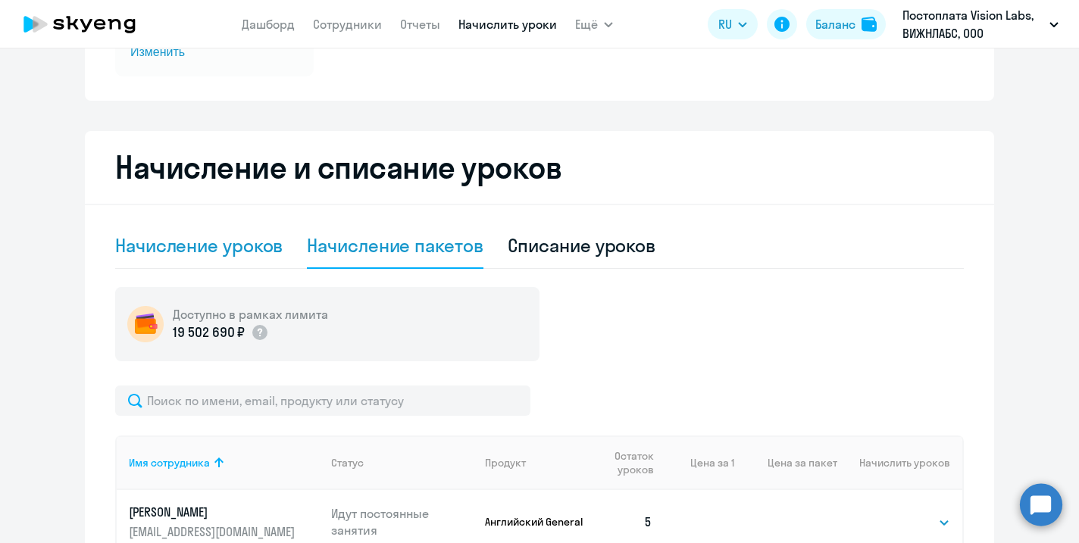
click at [201, 248] on div "Начисление уроков" at bounding box center [198, 245] width 167 height 24
select select "10"
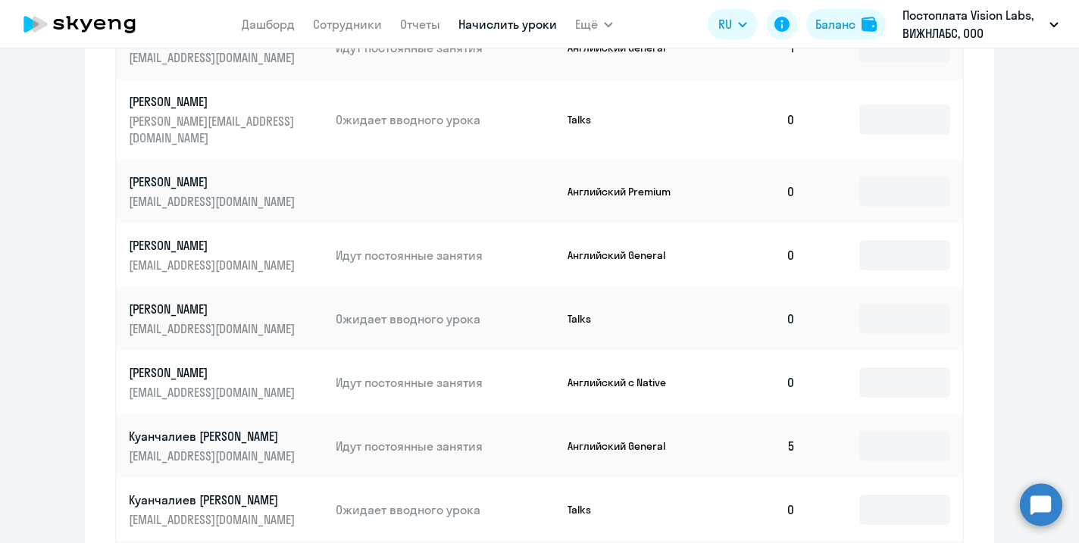
scroll to position [767, 0]
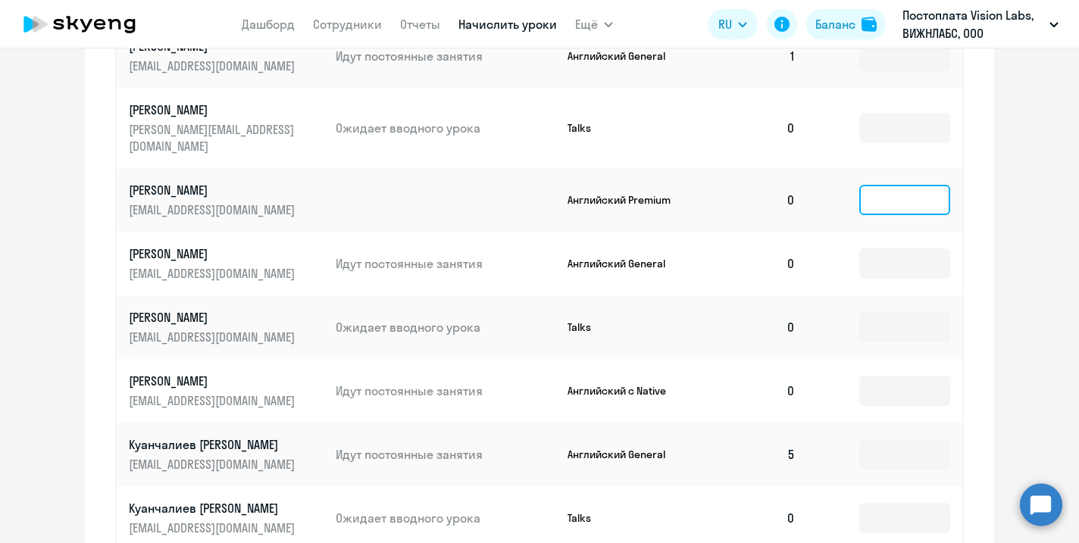
click at [919, 189] on input at bounding box center [904, 200] width 91 height 30
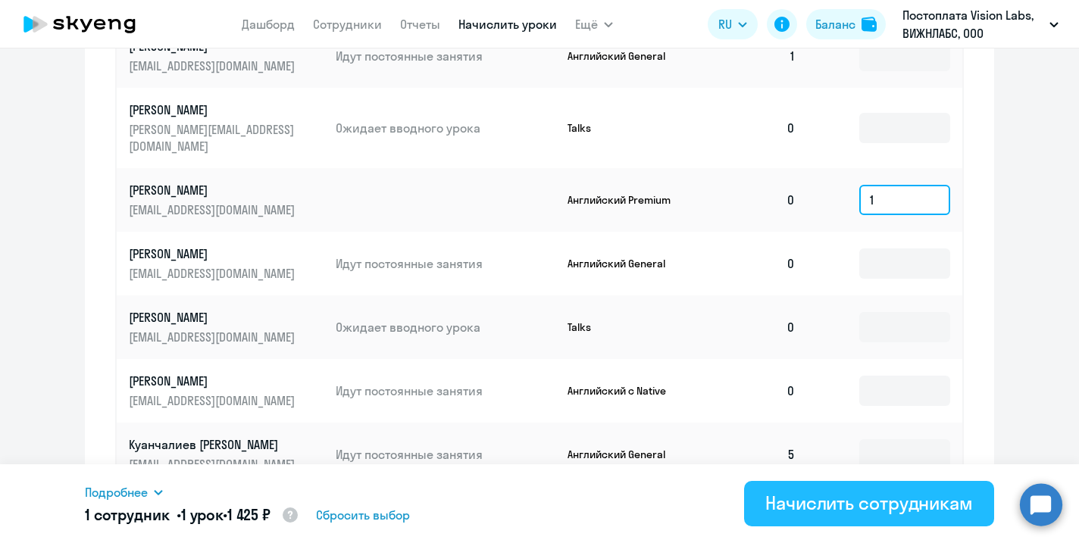
type input "1"
click at [846, 504] on div "Начислить сотрудникам" at bounding box center [869, 503] width 208 height 24
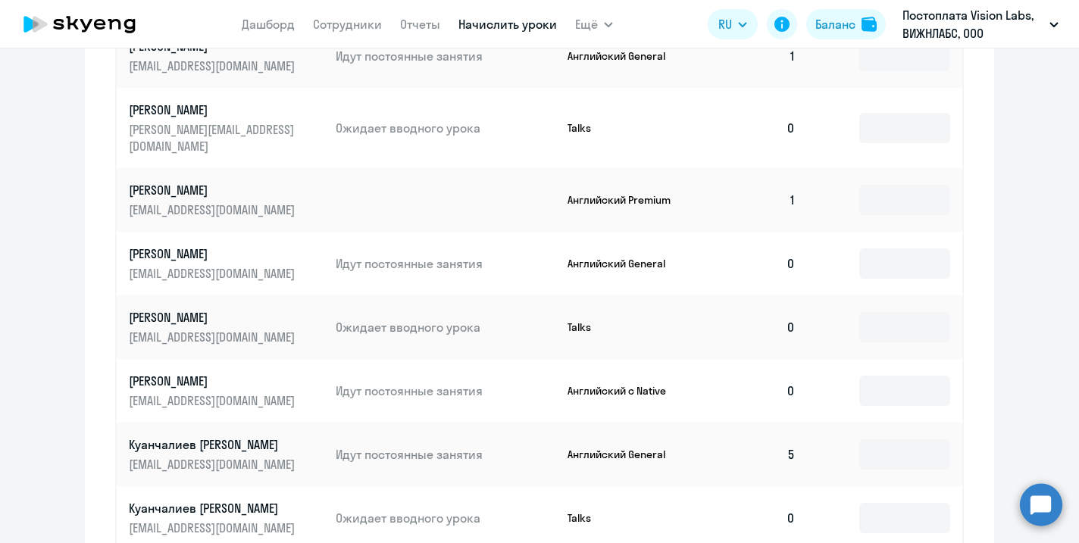
click at [1042, 502] on circle at bounding box center [1041, 504] width 42 height 42
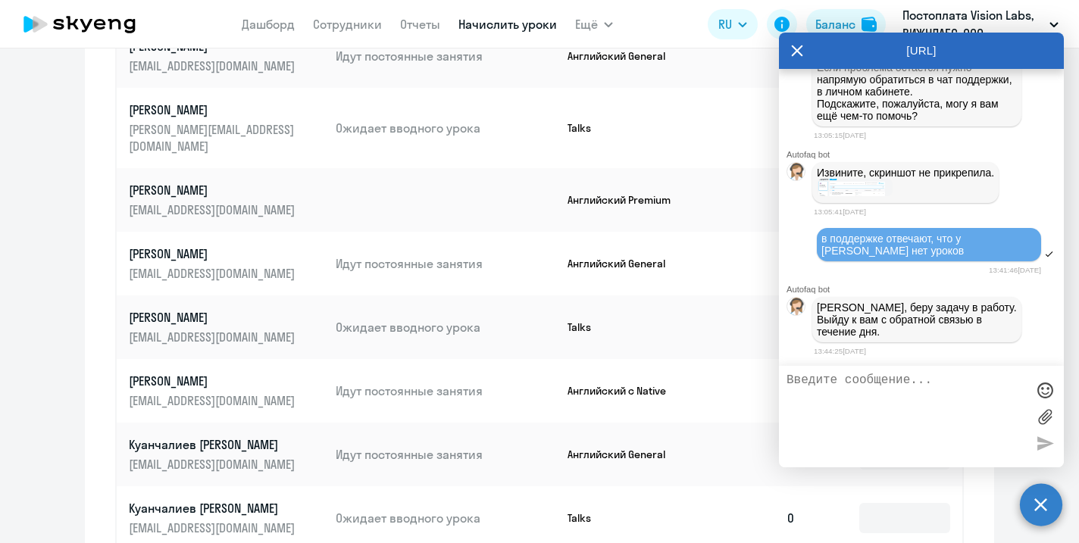
scroll to position [26941, 0]
click at [871, 380] on textarea "мы поменяли сейчас на премиум" at bounding box center [906, 417] width 239 height 86
click at [917, 380] on textarea "мы поменяли сейчас на премиум" at bounding box center [906, 417] width 239 height 86
type textarea "мы поменяли сейчас занятия для [PERSON_NAME] на премиум"
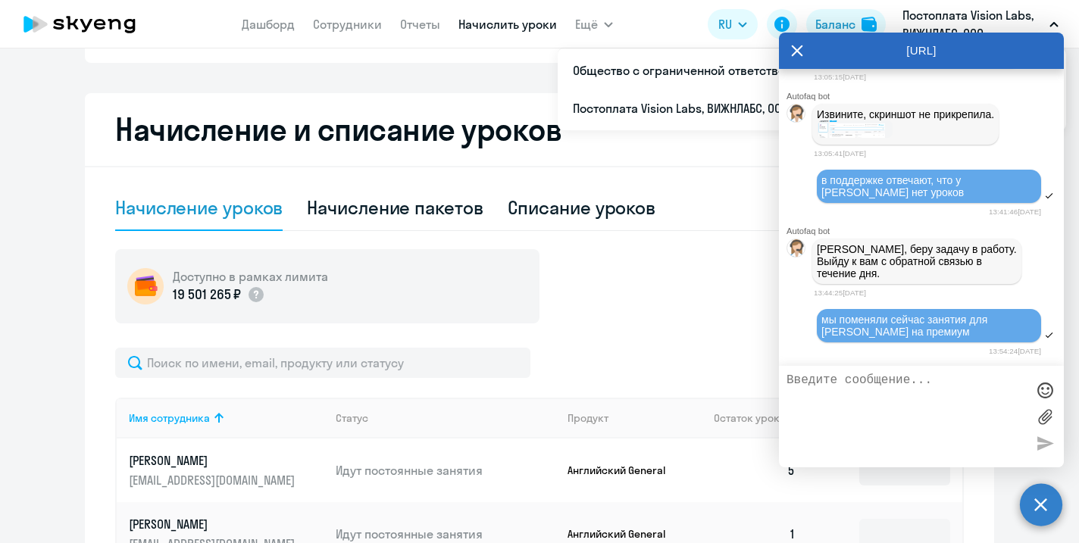
scroll to position [0, 0]
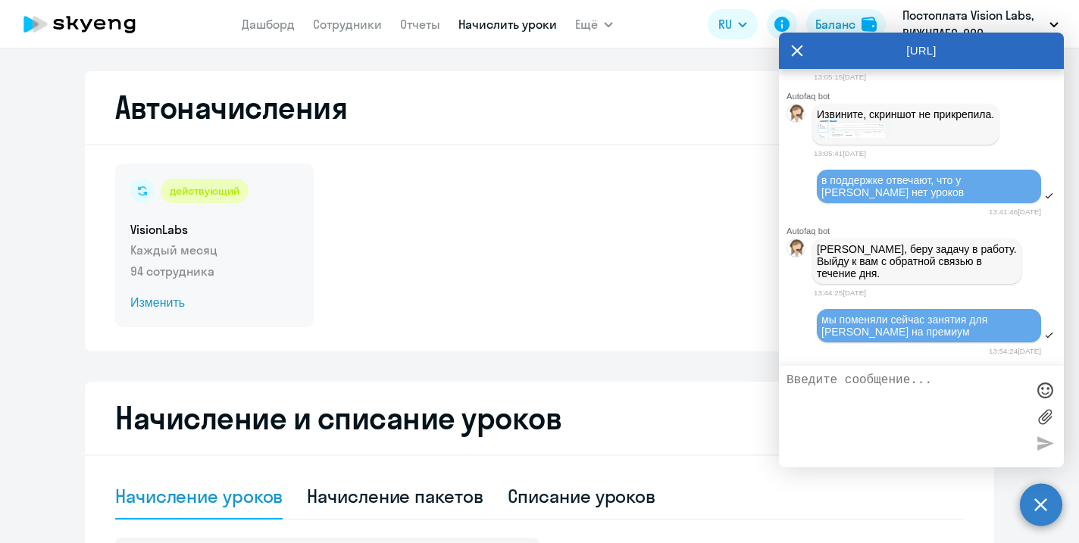
click at [168, 261] on div "действующий VisionLabs Каждый месяц 94 сотрудника Изменить" at bounding box center [214, 246] width 199 height 164
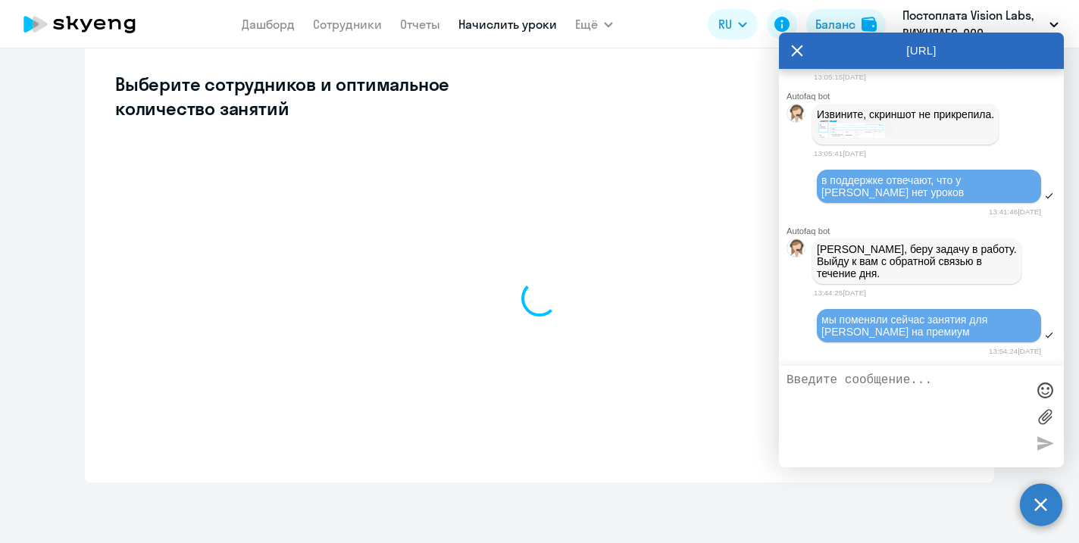
select select "10"
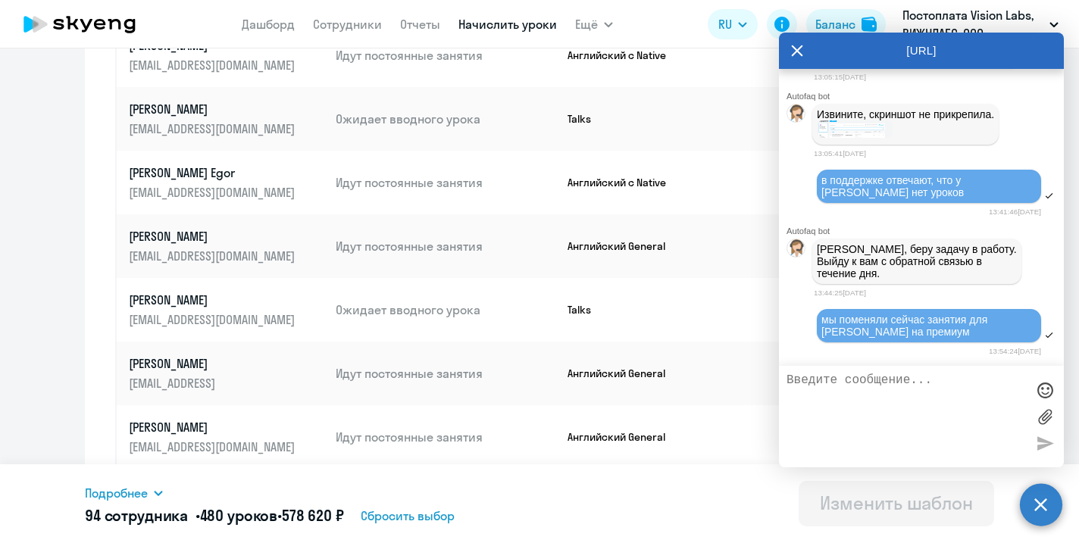
scroll to position [621, 0]
click at [801, 51] on icon at bounding box center [797, 51] width 12 height 36
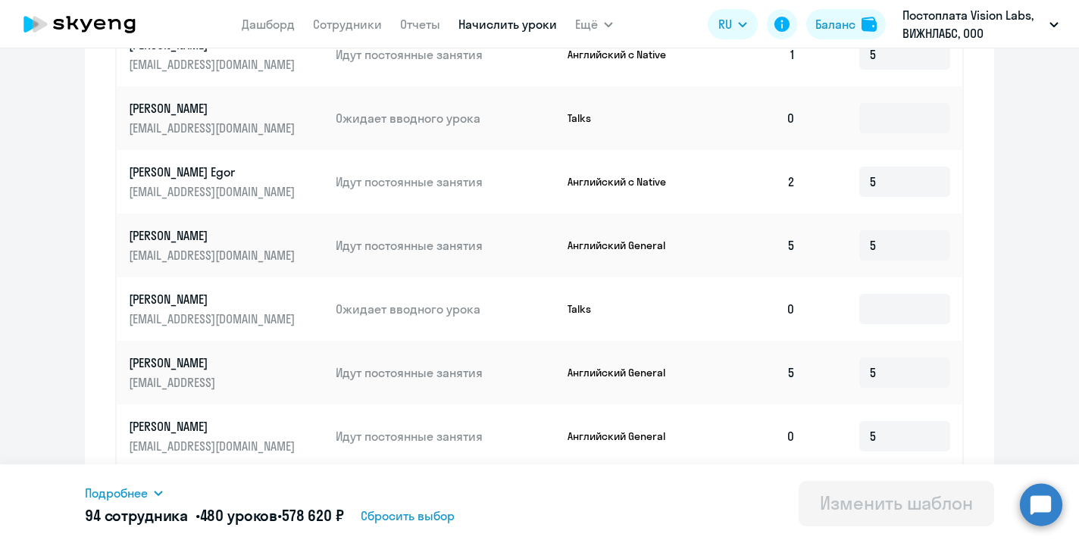
scroll to position [865, 0]
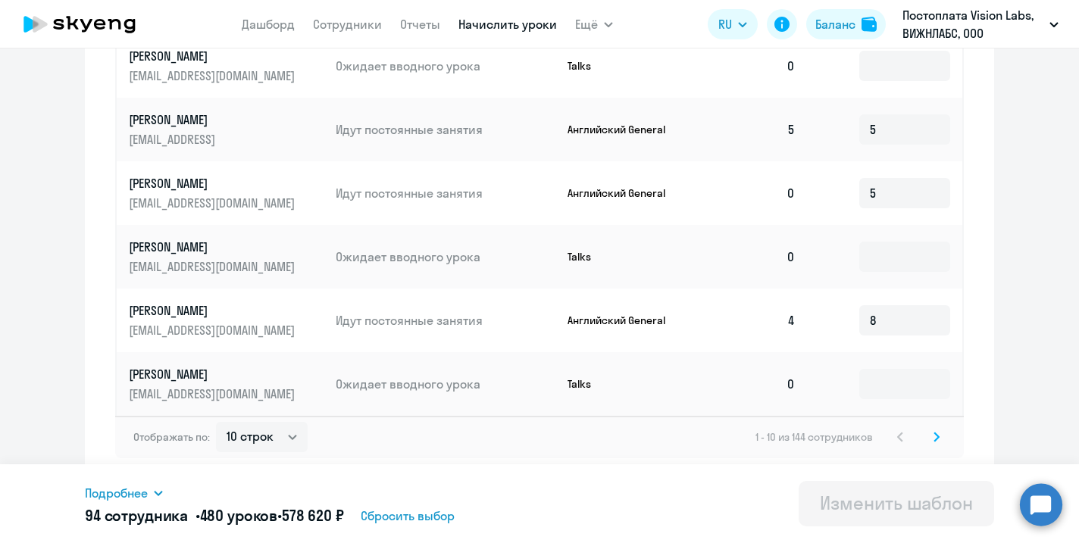
click at [937, 438] on icon at bounding box center [936, 437] width 5 height 8
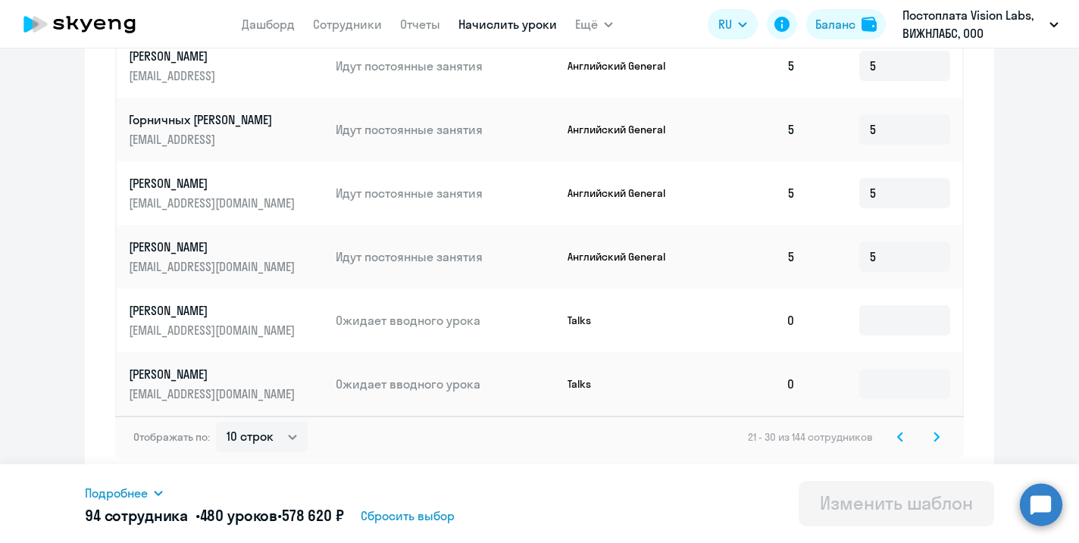
click at [937, 438] on icon at bounding box center [936, 437] width 5 height 8
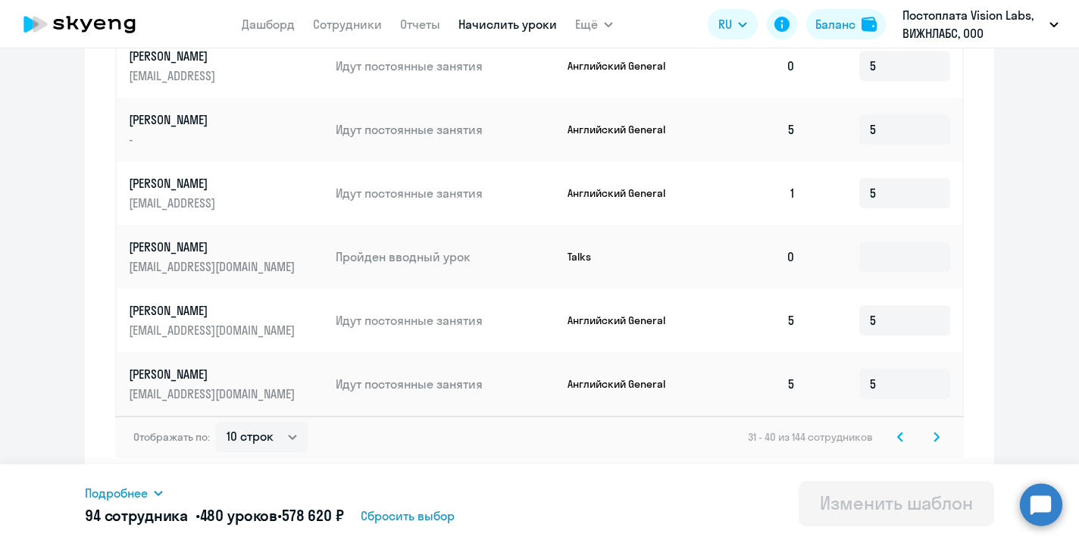
click at [937, 438] on icon at bounding box center [936, 437] width 5 height 8
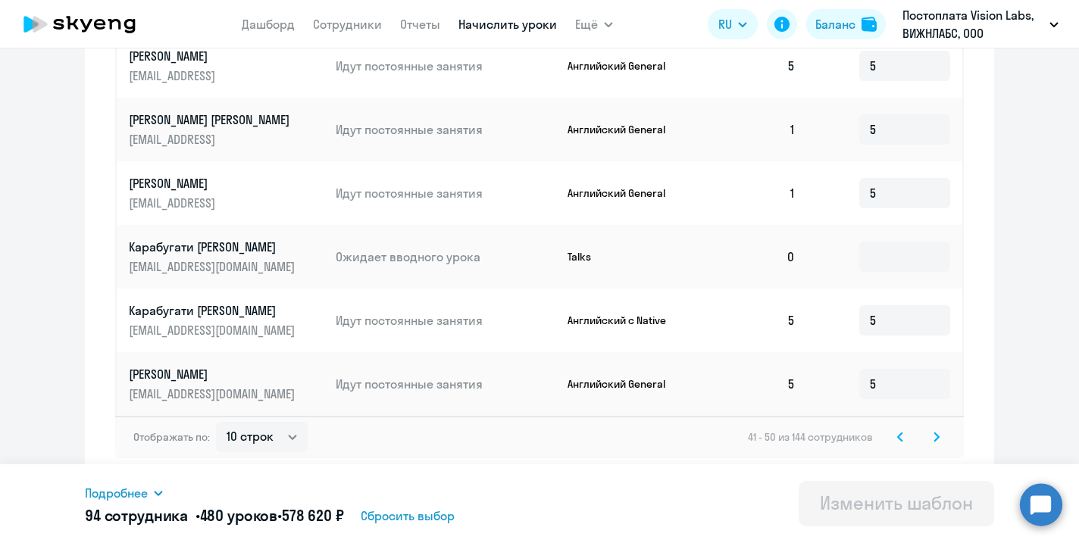
click at [937, 441] on icon at bounding box center [936, 437] width 5 height 8
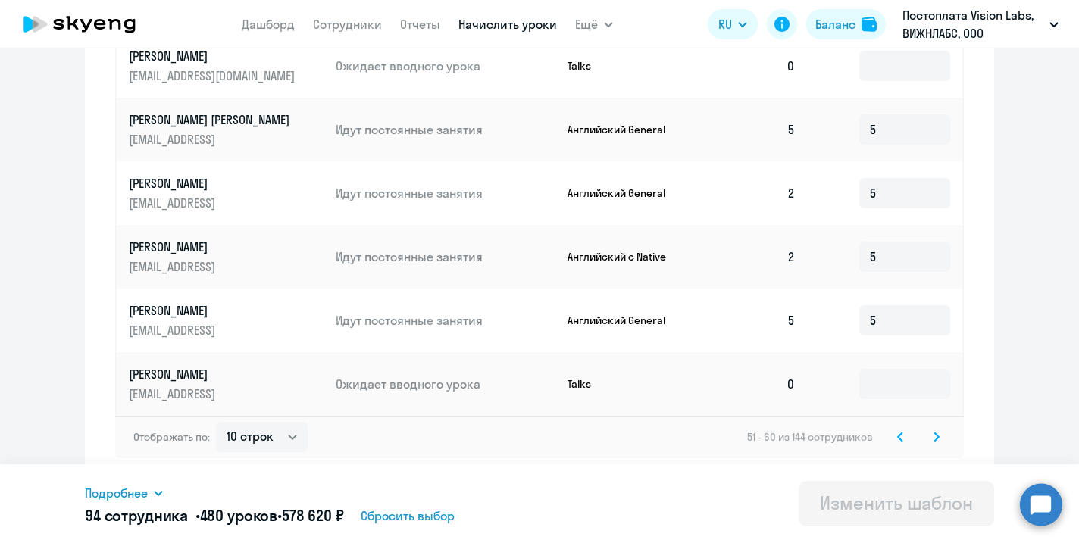
click at [937, 448] on div "Отображать по: 10 строк 30 строк 50 строк 51 - 60 из 144 сотрудников" at bounding box center [539, 437] width 849 height 42
click at [939, 439] on icon at bounding box center [937, 437] width 6 height 11
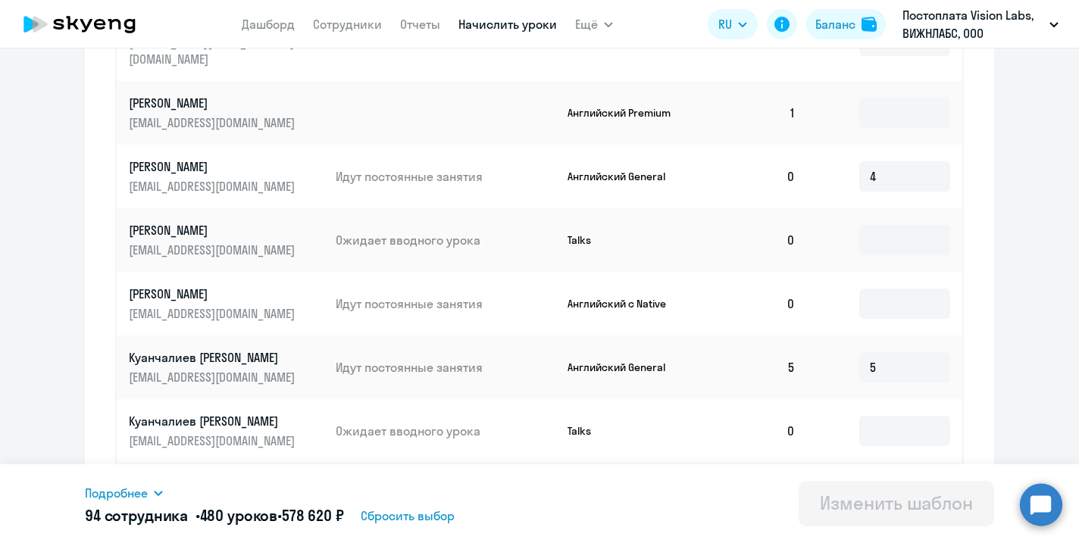
scroll to position [764, 0]
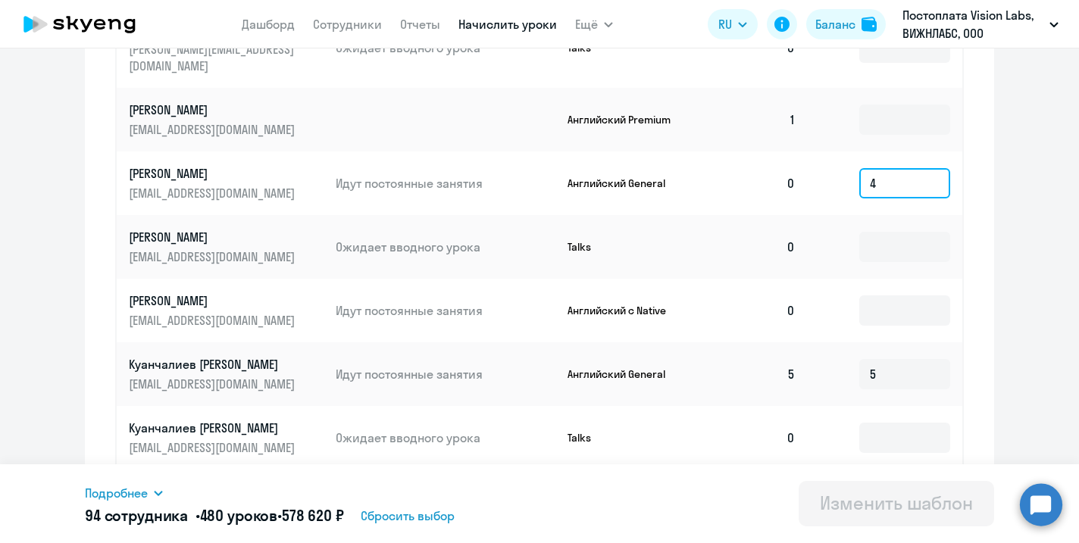
drag, startPoint x: 900, startPoint y: 164, endPoint x: 846, endPoint y: 167, distance: 53.8
click at [846, 167] on td "4" at bounding box center [885, 184] width 155 height 64
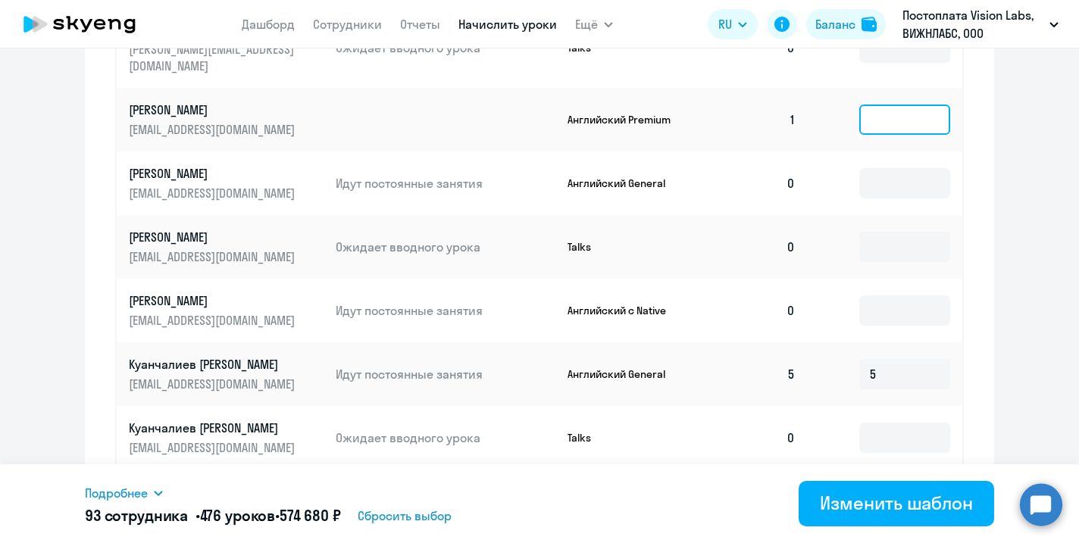
click at [902, 105] on input at bounding box center [904, 120] width 91 height 30
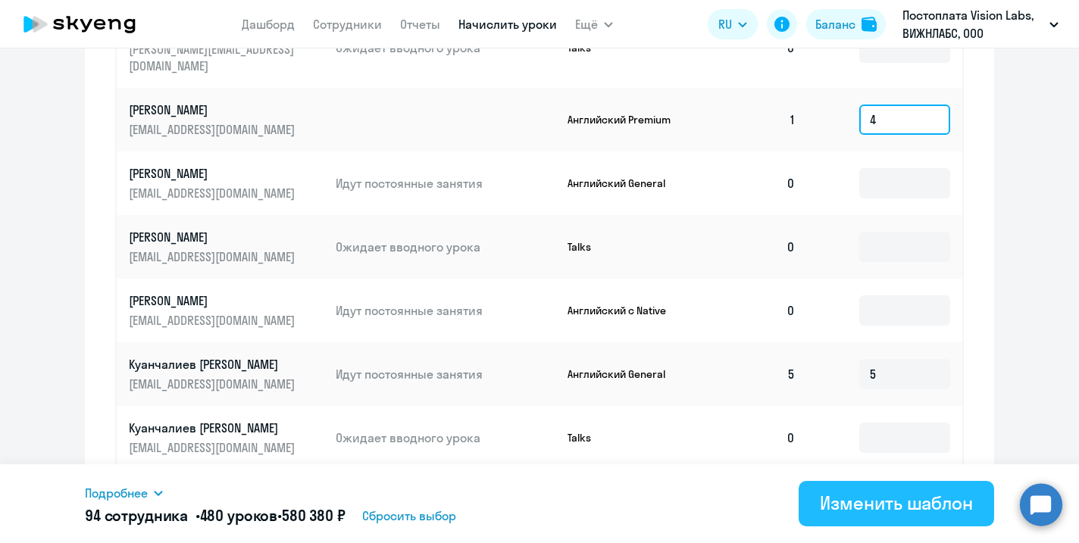
type input "4"
click at [851, 496] on div "Изменить шаблон" at bounding box center [896, 503] width 153 height 24
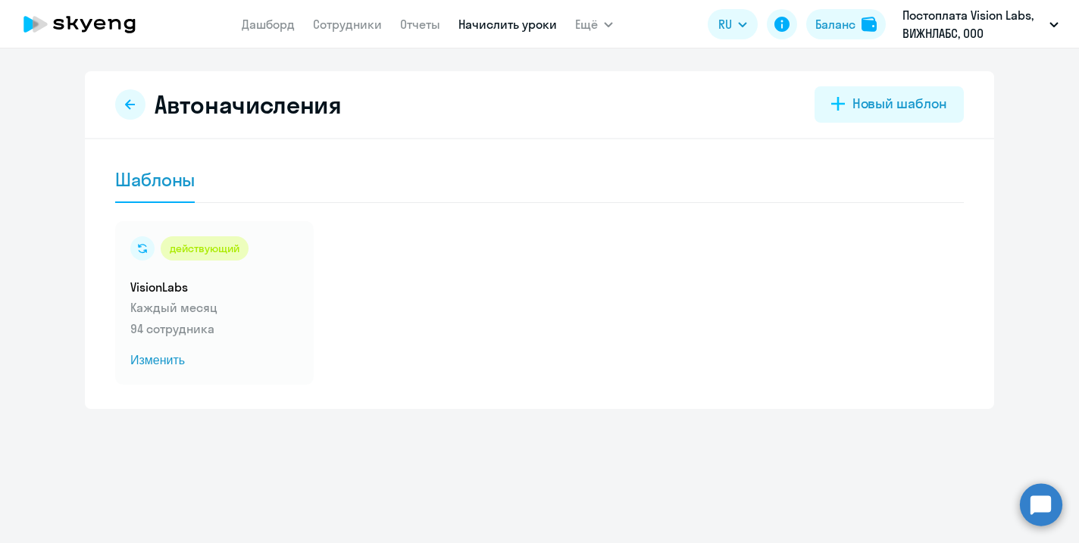
click at [1046, 502] on circle at bounding box center [1041, 504] width 42 height 42
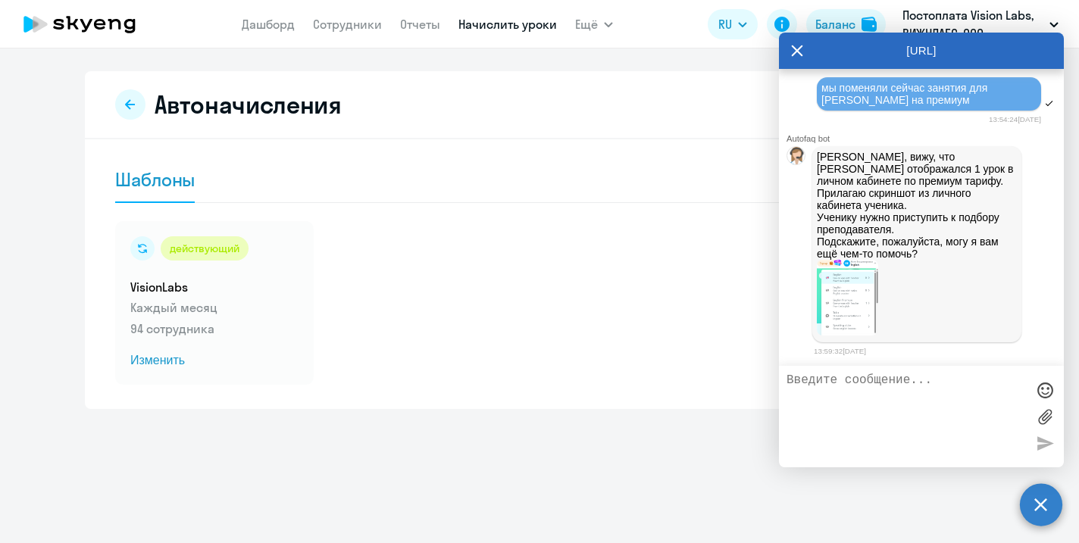
scroll to position [27243, 0]
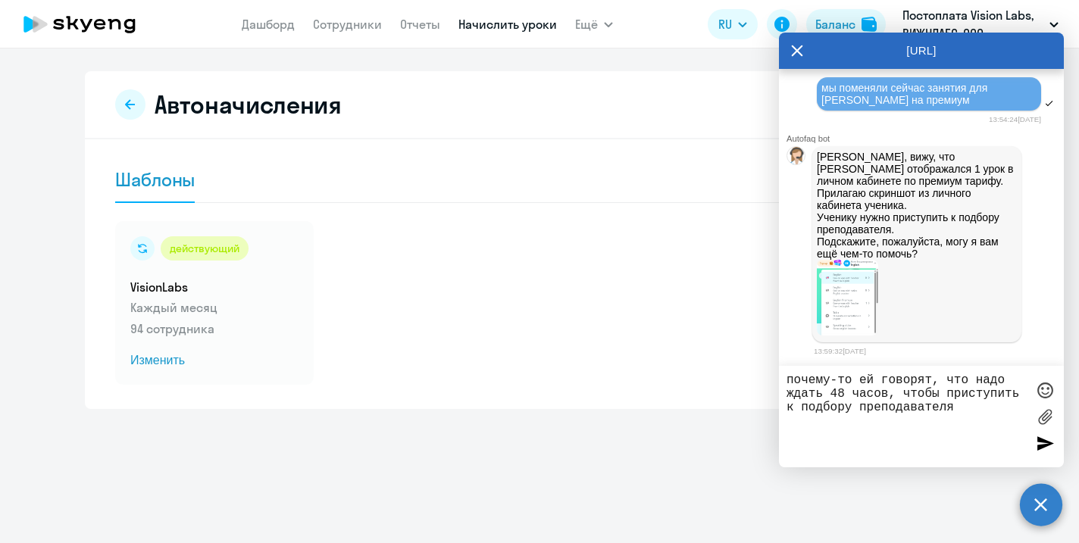
click at [827, 295] on img at bounding box center [847, 298] width 61 height 76
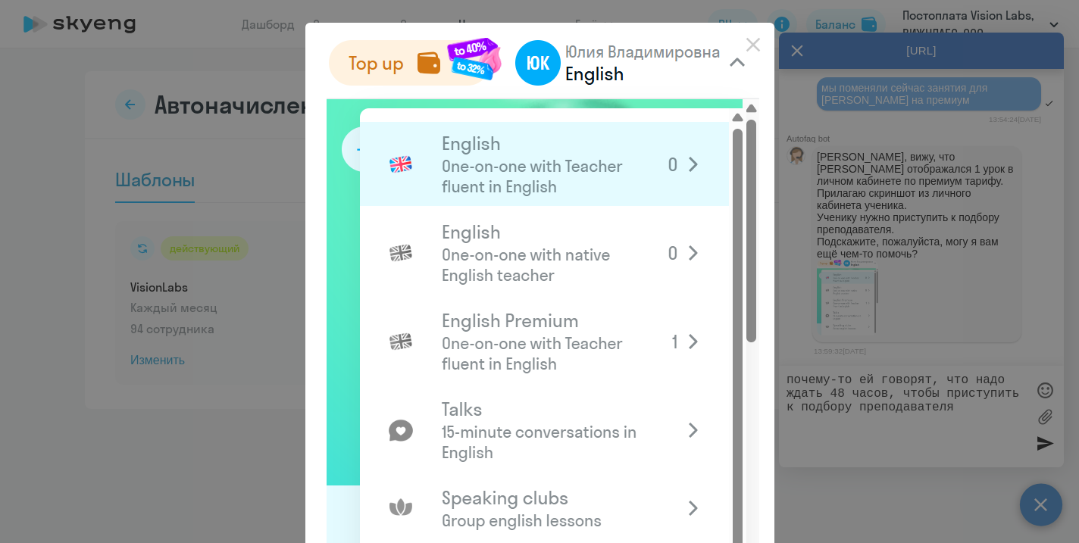
click at [941, 238] on div at bounding box center [539, 271] width 1079 height 543
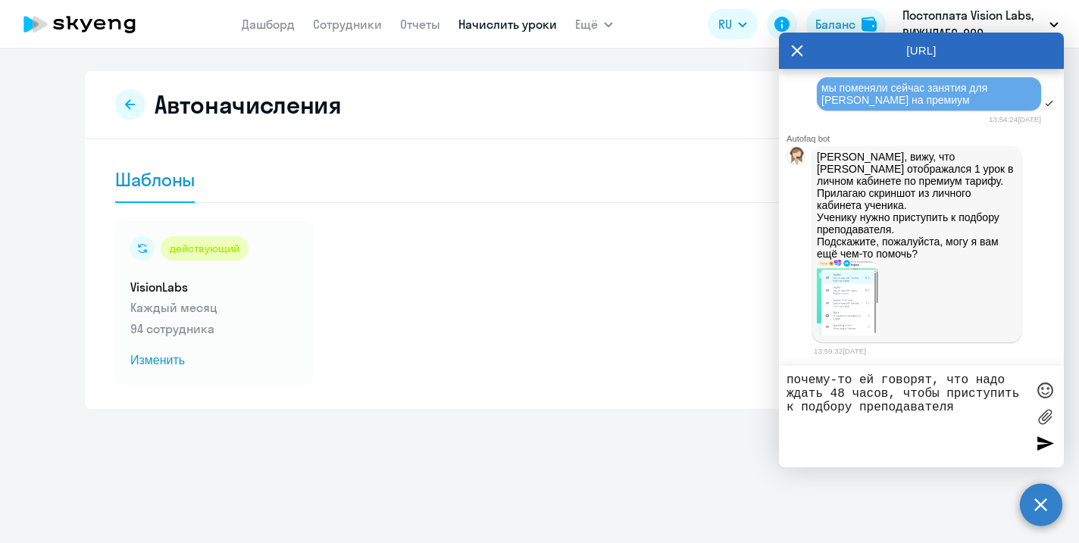
click at [856, 282] on img at bounding box center [847, 298] width 61 height 76
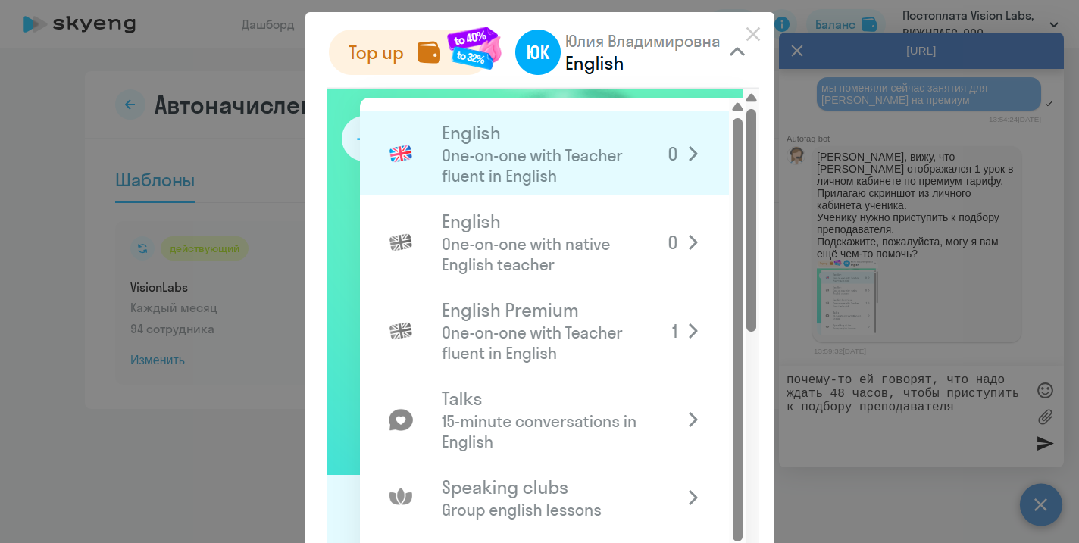
scroll to position [0, 0]
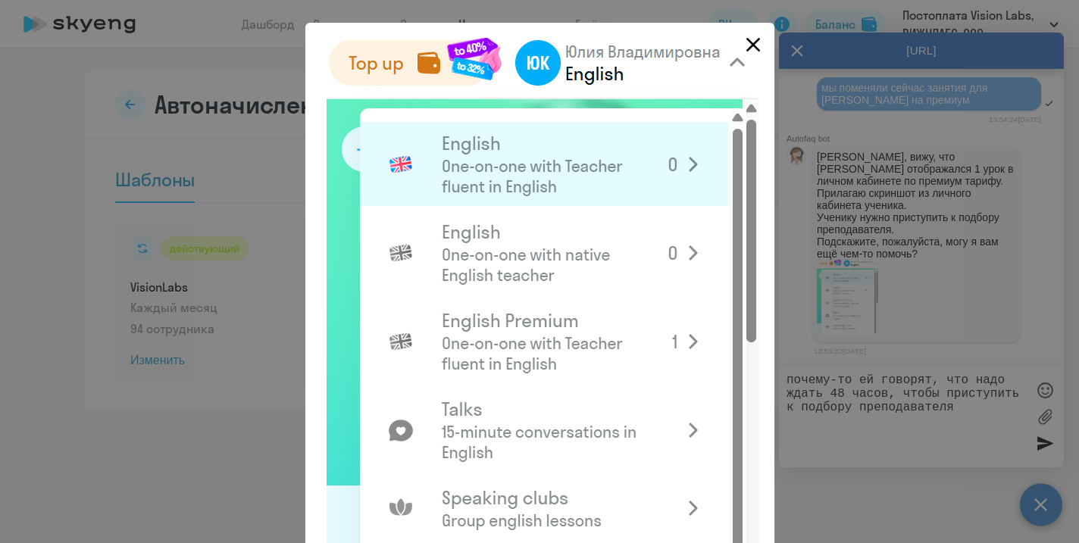
click at [757, 40] on icon "Close" at bounding box center [753, 45] width 14 height 14
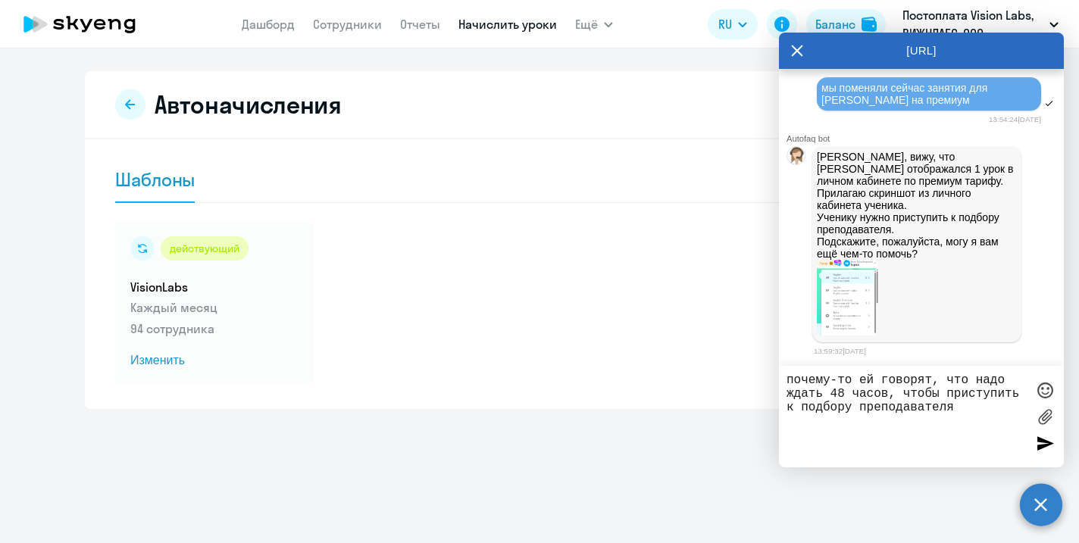
click at [878, 381] on textarea "почему-то ей говорят, что надо ждать 48 часов, чтобы приступить к подбору препо…" at bounding box center [906, 417] width 239 height 86
type textarea "почему-то в поддержке ей говорят, что надо ждать 48 часов, чтобы приступить к п…"
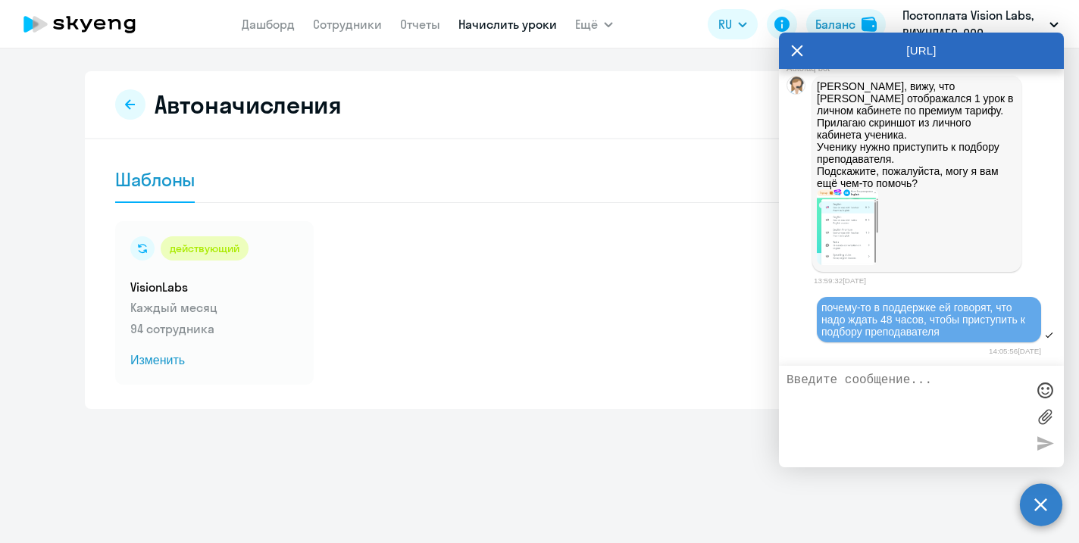
scroll to position [27316, 0]
type textarea "можно ли уже сейчас приступить?"
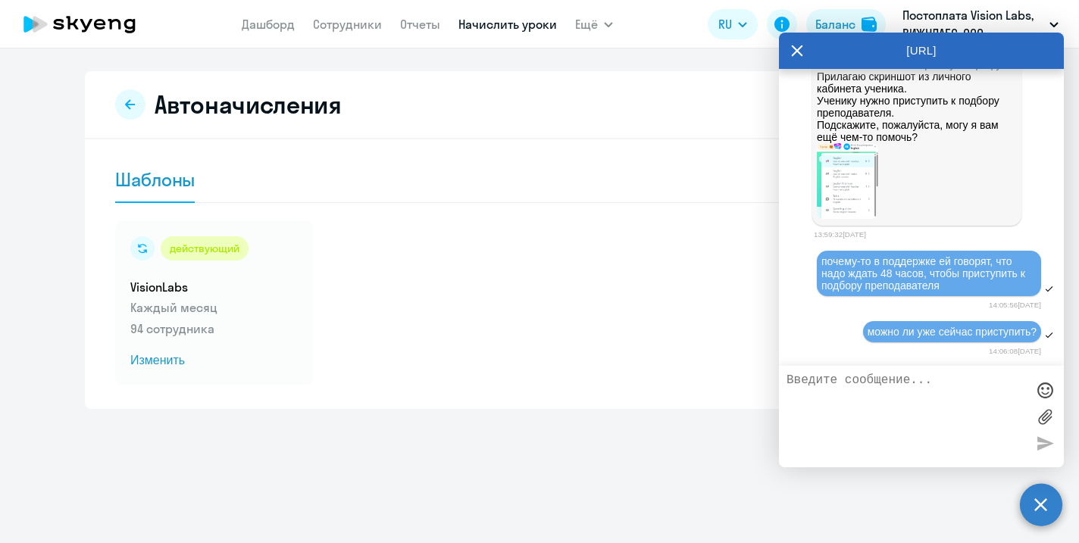
scroll to position [27365, 0]
paste textarea "[URL][DOMAIN_NAME]"
type textarea "[PERSON_NAME] хотела бы выбрать себе этого преподавателя [URL][DOMAIN_NAME]"
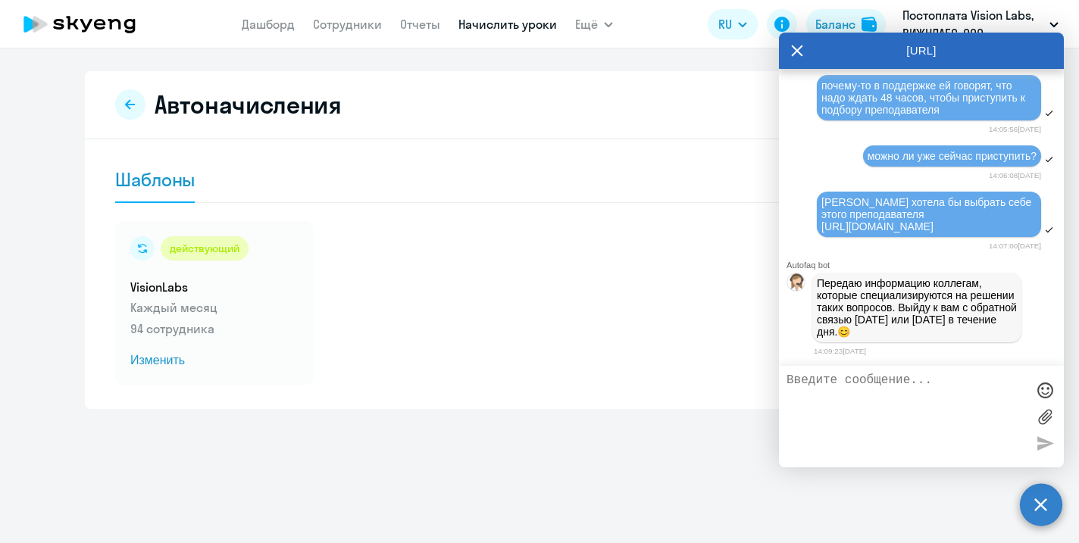
scroll to position [27550, 0]
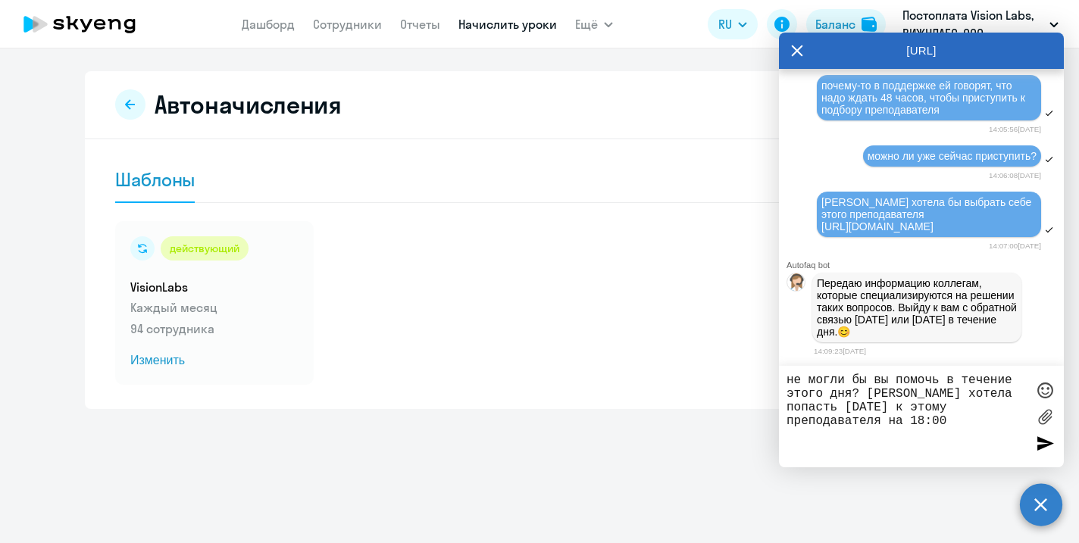
click at [987, 408] on textarea "не могли бы вы помочь в течение этого дня? [PERSON_NAME] хотела попасть [DATE] …" at bounding box center [906, 417] width 239 height 86
type textarea "не могли бы вы помочь в течение этого дня? [PERSON_NAME] хотела попасть [DATE] …"
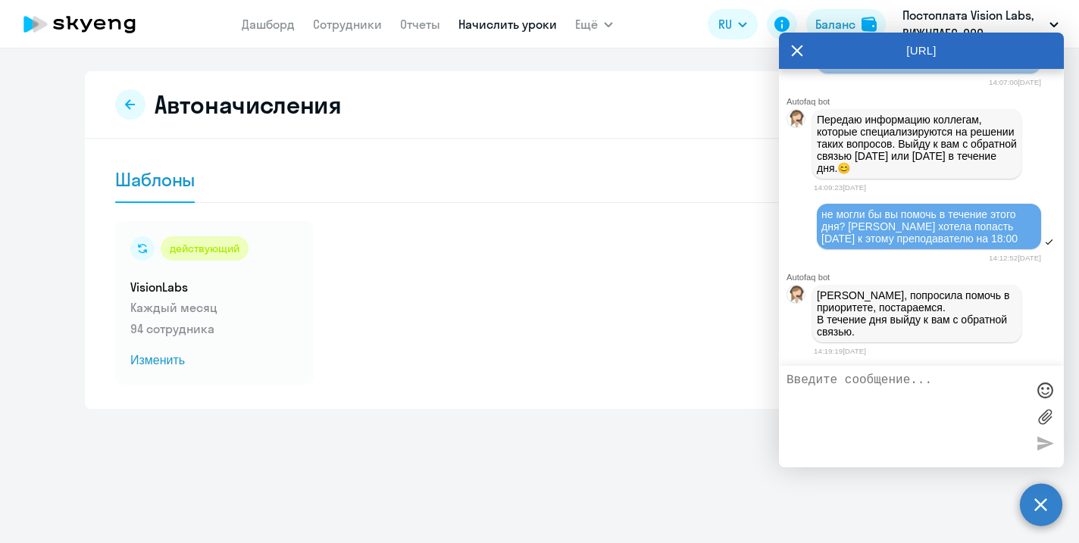
scroll to position [27721, 0]
type textarea "спасибо! очень ждем)"
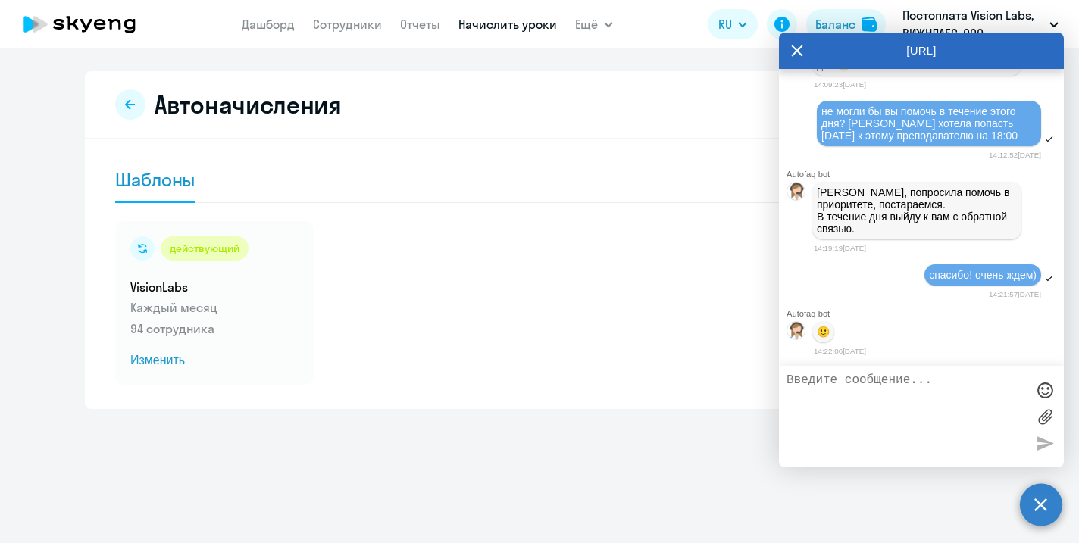
scroll to position [27830, 0]
click at [796, 50] on icon at bounding box center [797, 50] width 11 height 11
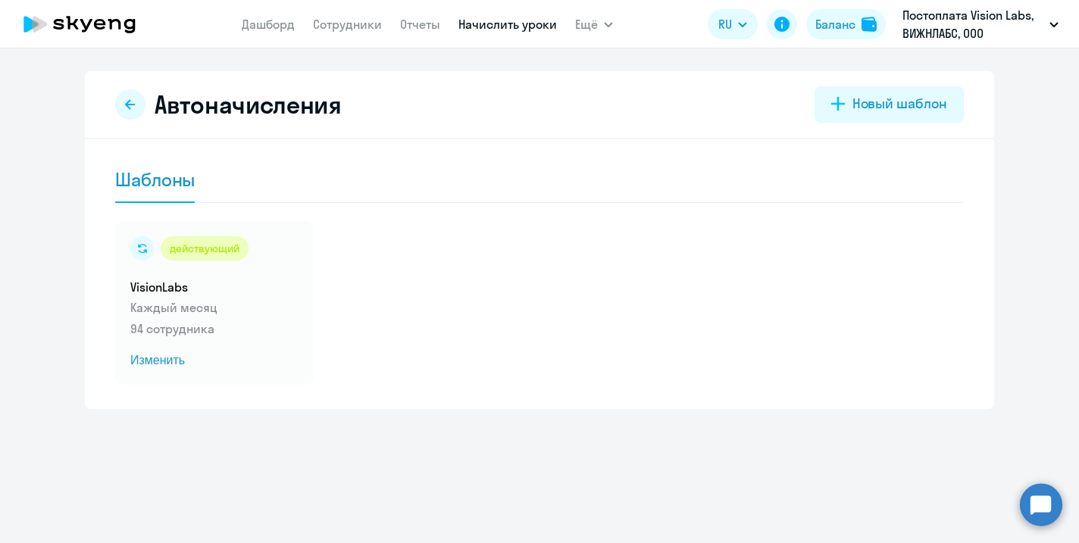
click at [1044, 500] on circle at bounding box center [1041, 504] width 42 height 42
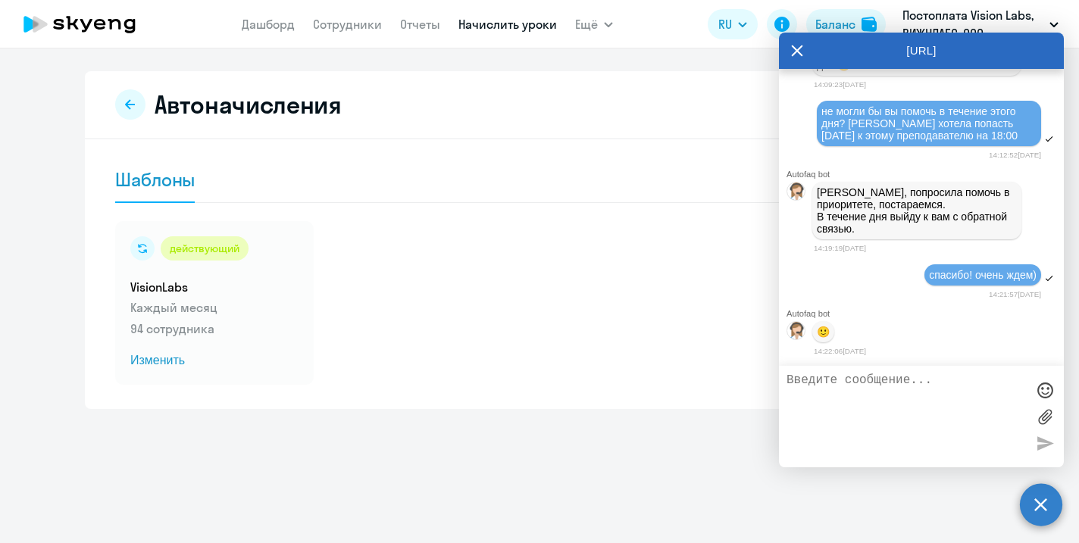
scroll to position [27830, 0]
click at [786, 52] on div "[URL]" at bounding box center [921, 51] width 285 height 36
click at [798, 54] on icon at bounding box center [797, 51] width 12 height 36
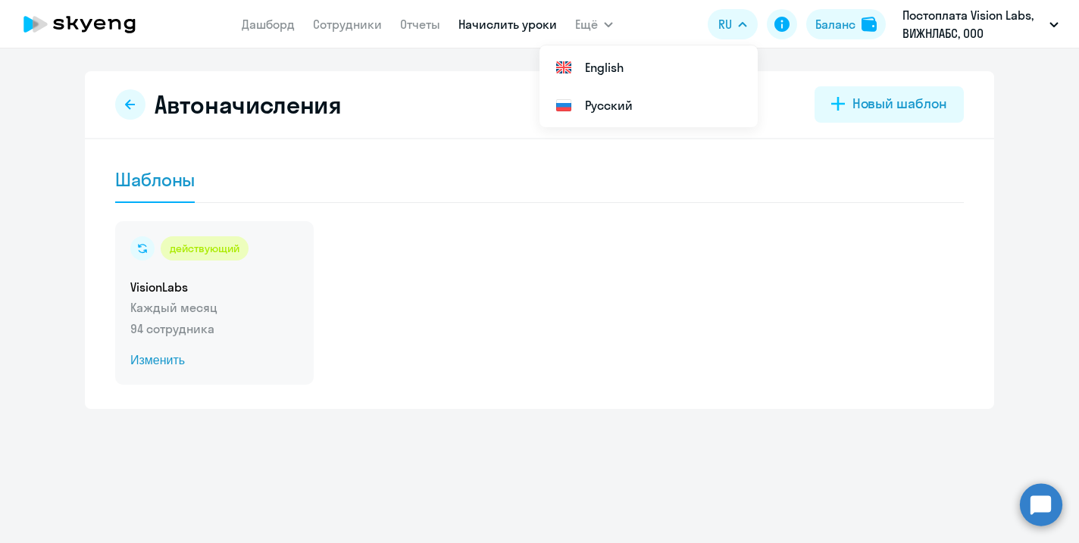
click at [190, 314] on p "Каждый месяц" at bounding box center [214, 308] width 168 height 18
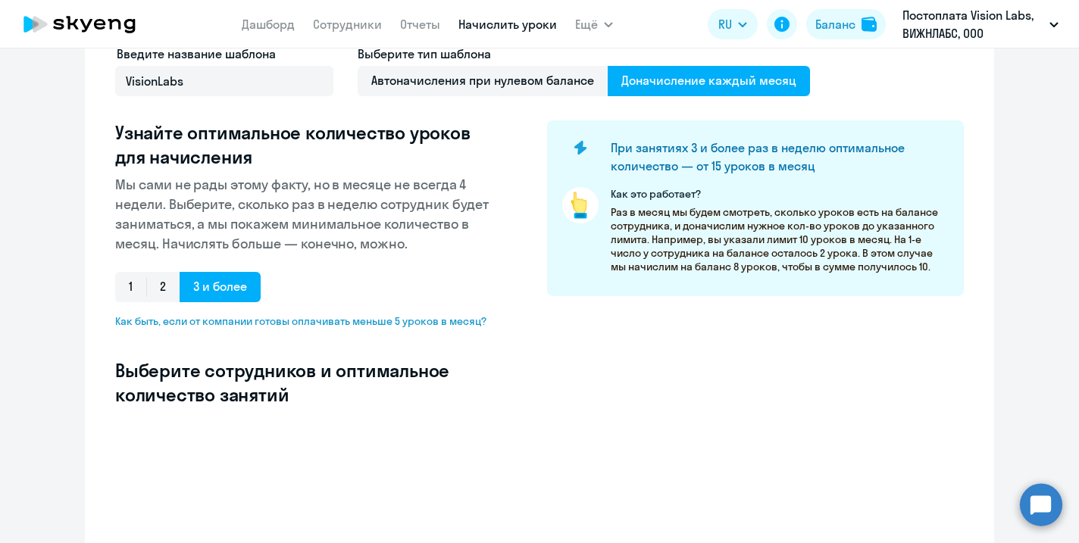
scroll to position [414, 0]
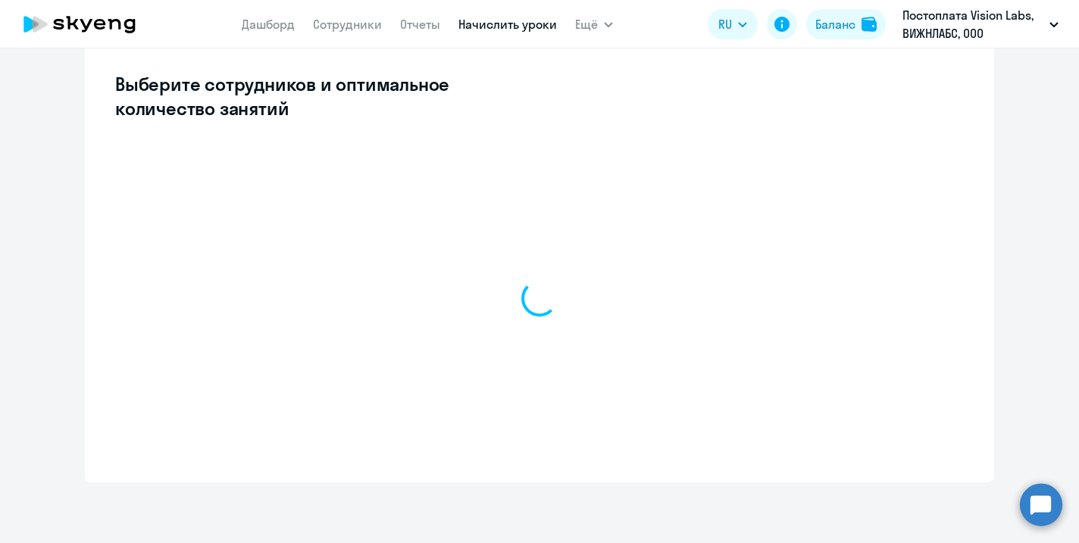
select select "10"
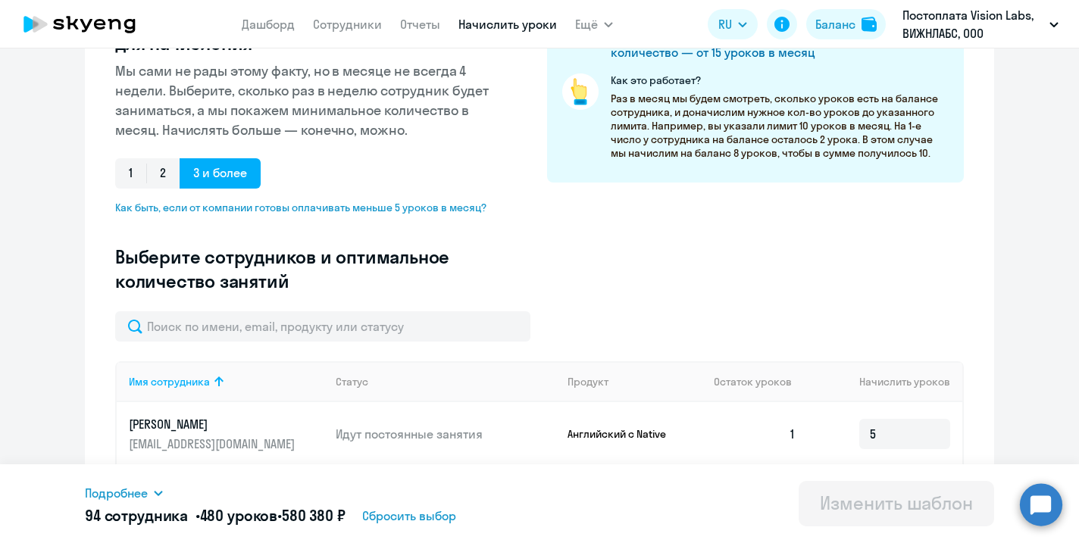
scroll to position [250, 0]
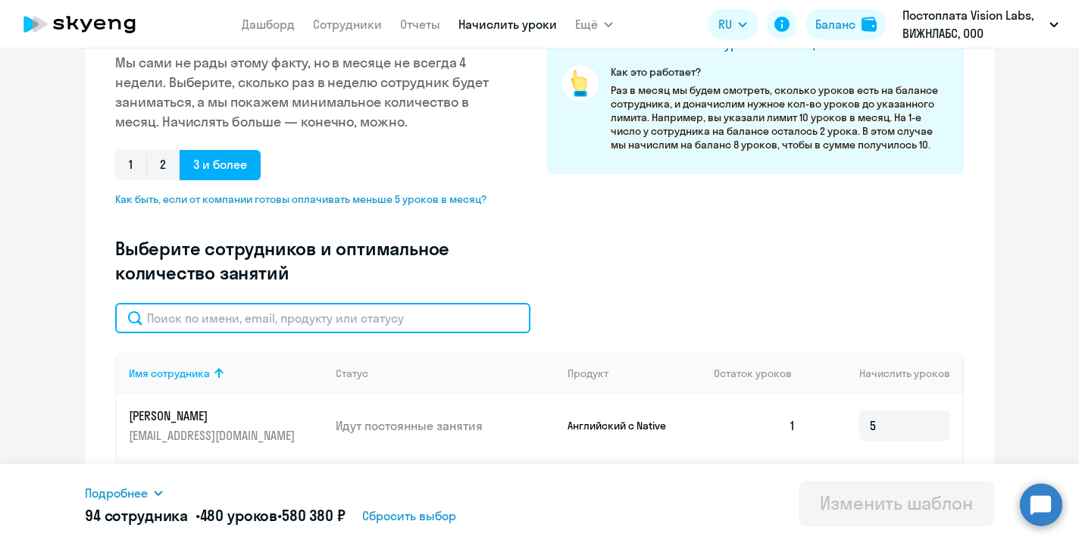
click at [427, 319] on input "text" at bounding box center [322, 318] width 415 height 30
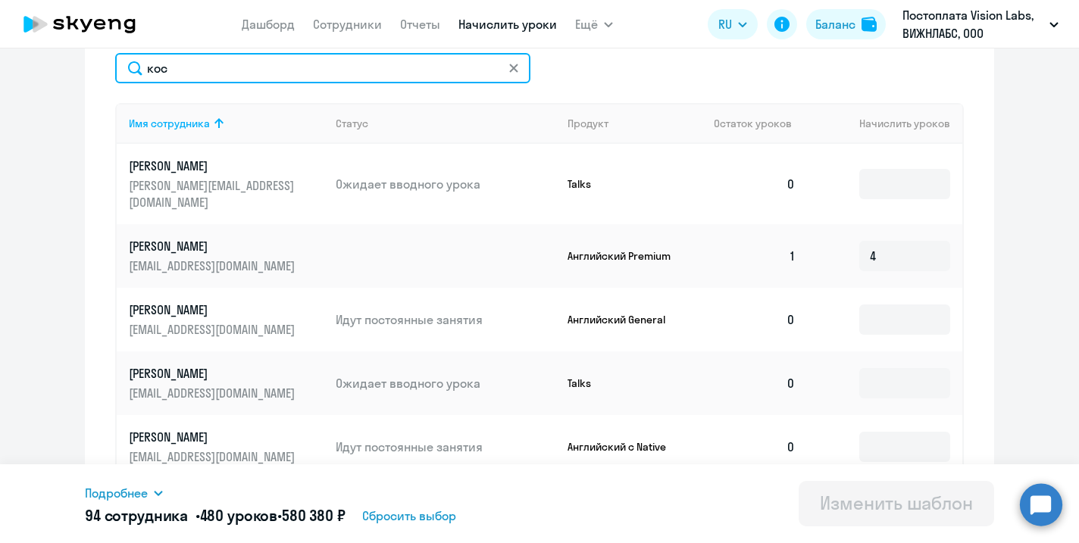
scroll to position [501, 0]
type input "кос"
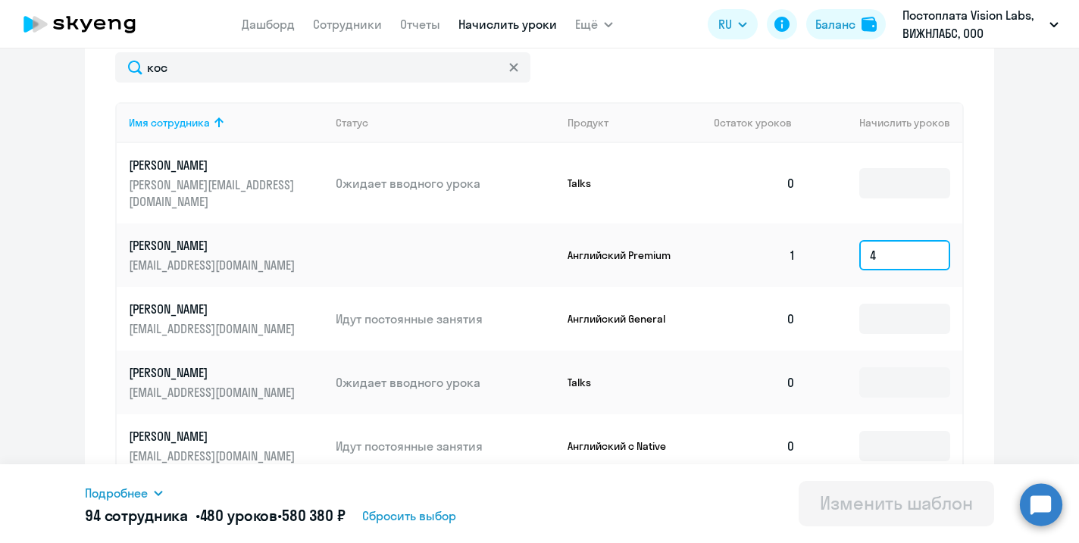
drag, startPoint x: 890, startPoint y: 242, endPoint x: 845, endPoint y: 239, distance: 44.8
click at [845, 239] on td "4" at bounding box center [885, 256] width 155 height 64
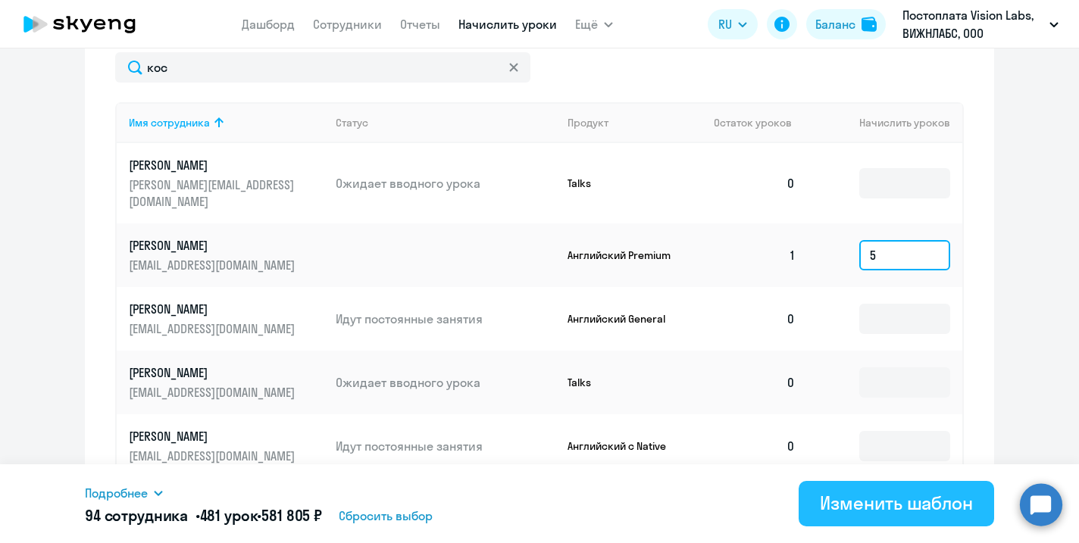
type input "5"
click at [846, 511] on div "Изменить шаблон" at bounding box center [896, 503] width 153 height 24
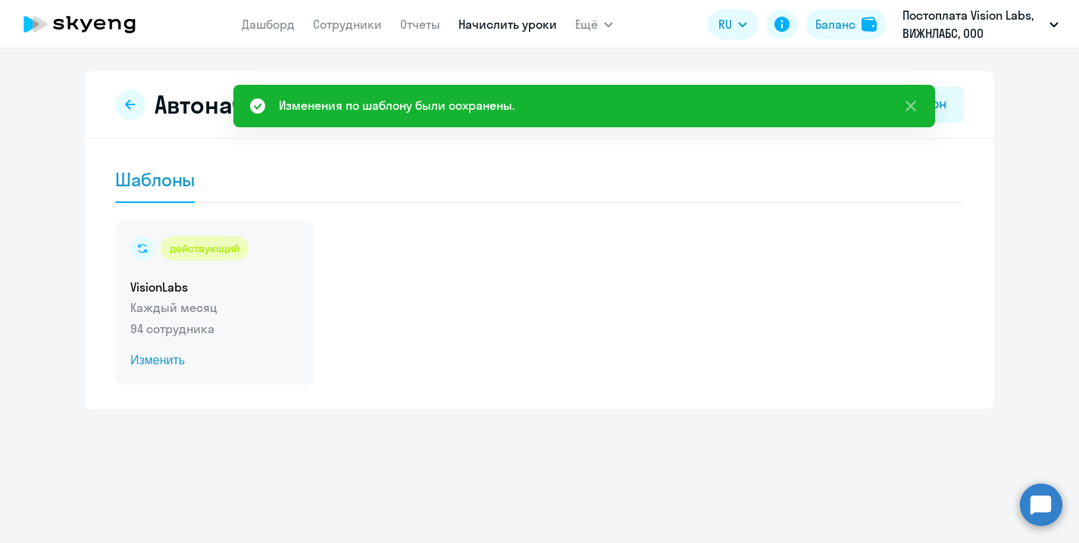
click at [225, 329] on p "94 сотрудника" at bounding box center [214, 329] width 168 height 18
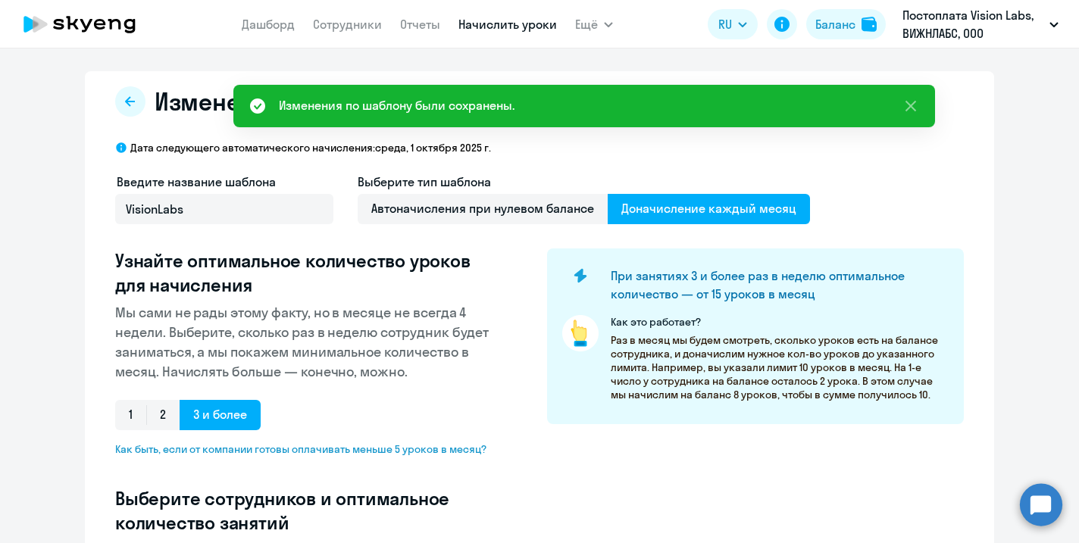
select select "10"
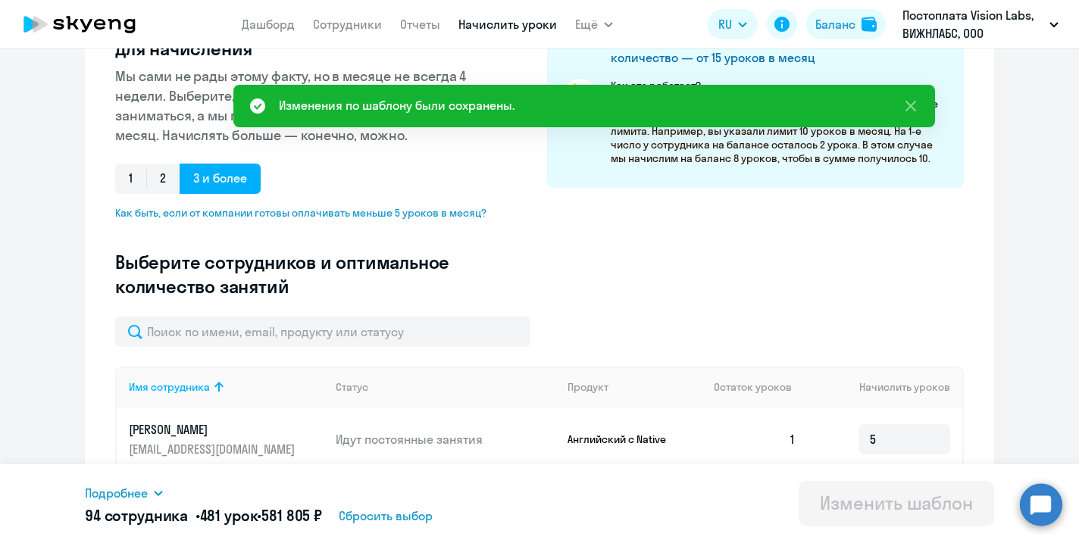
scroll to position [161, 0]
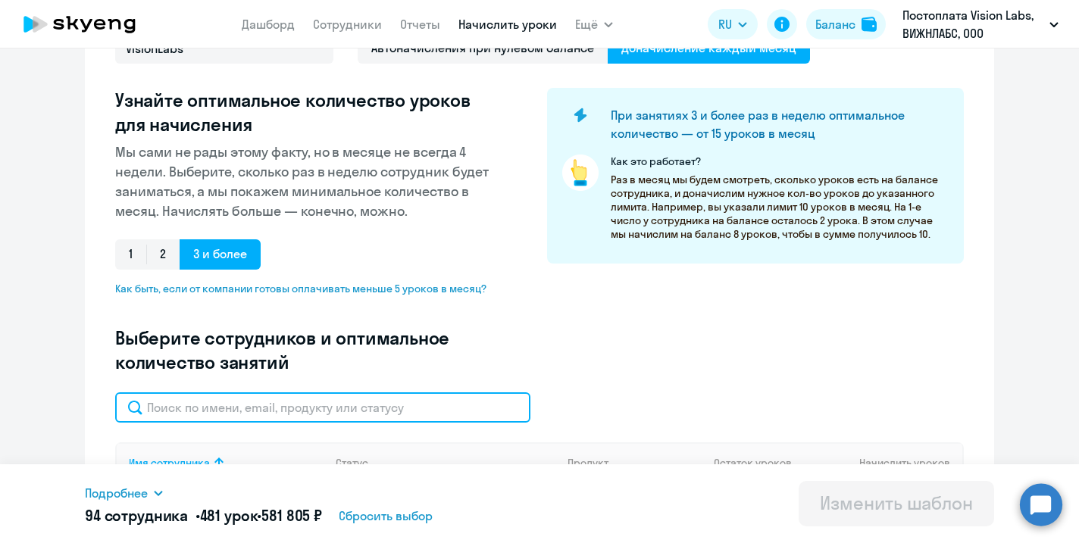
click at [286, 406] on input "text" at bounding box center [322, 408] width 415 height 30
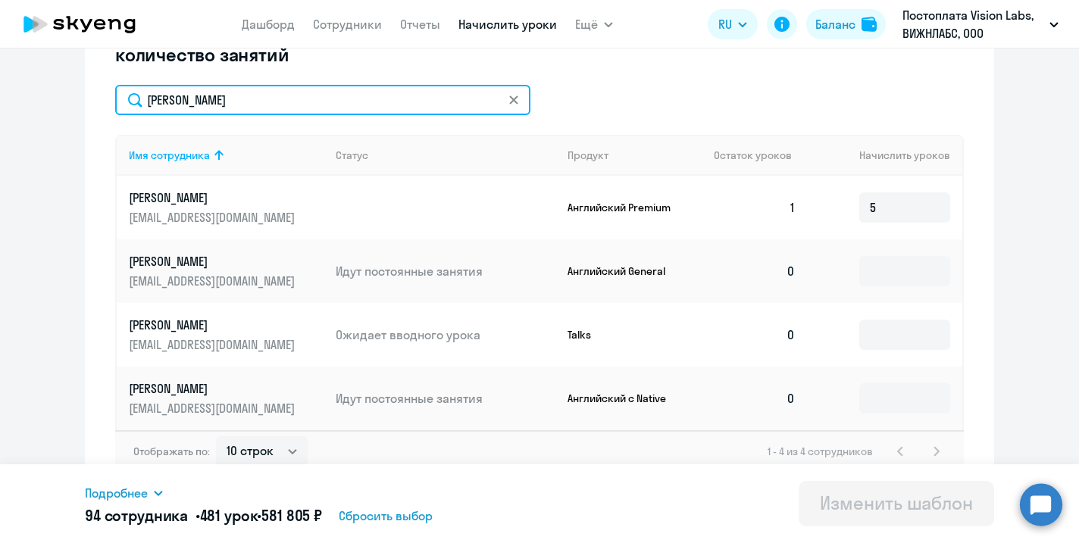
scroll to position [483, 0]
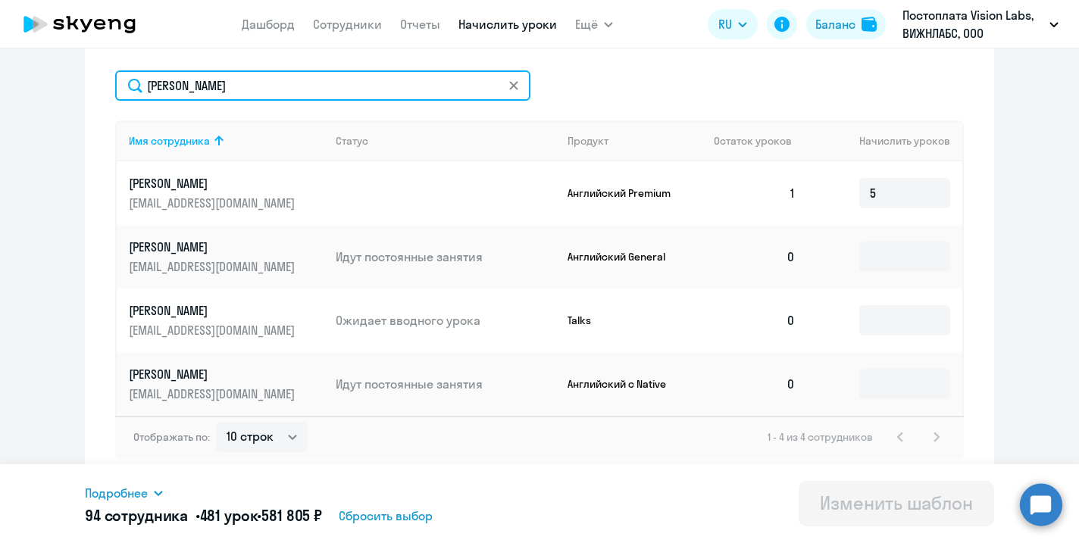
type input "[PERSON_NAME]"
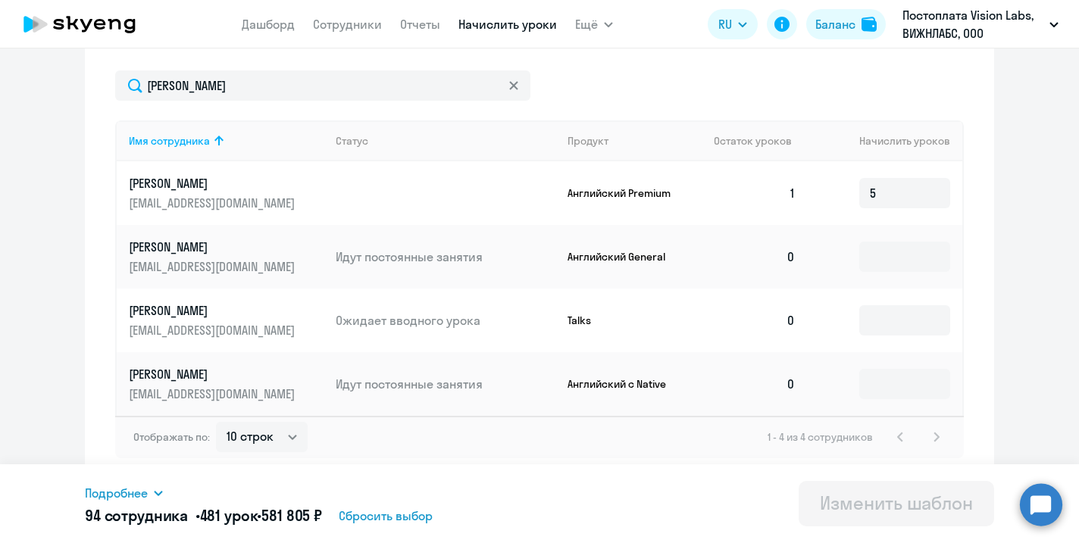
click at [1040, 493] on circle at bounding box center [1041, 504] width 42 height 42
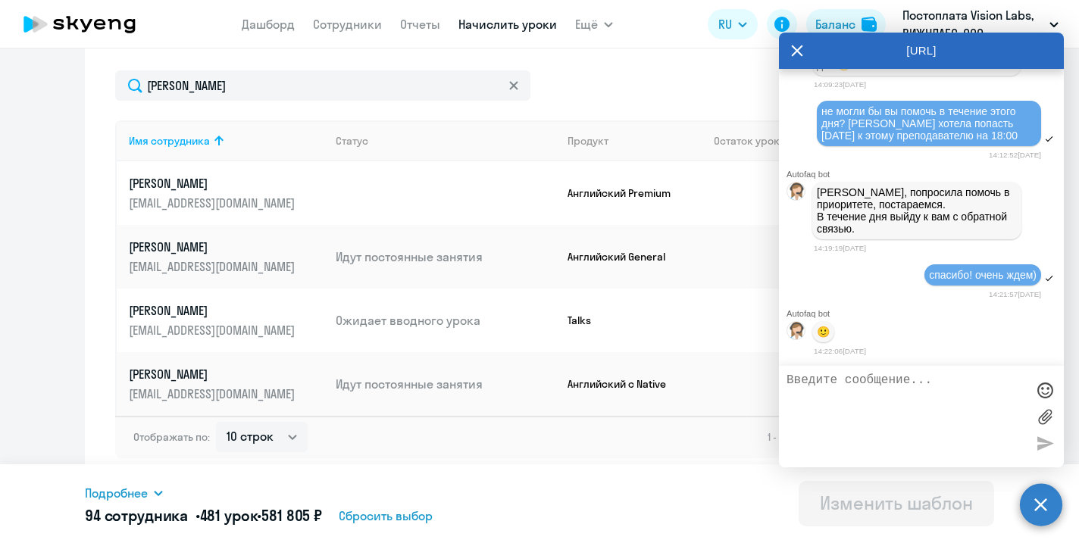
scroll to position [0, 0]
